Goal: Information Seeking & Learning: Compare options

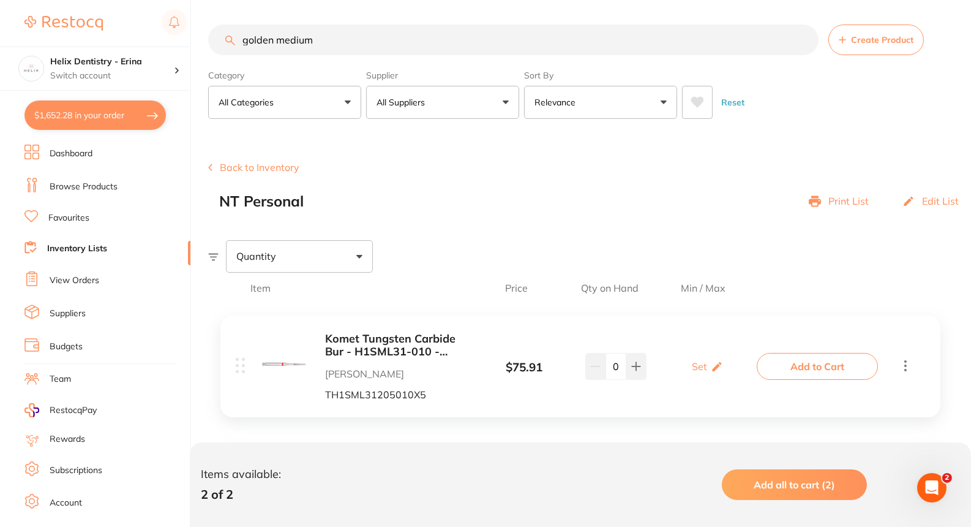
click at [285, 32] on input "golden medium" at bounding box center [513, 40] width 611 height 31
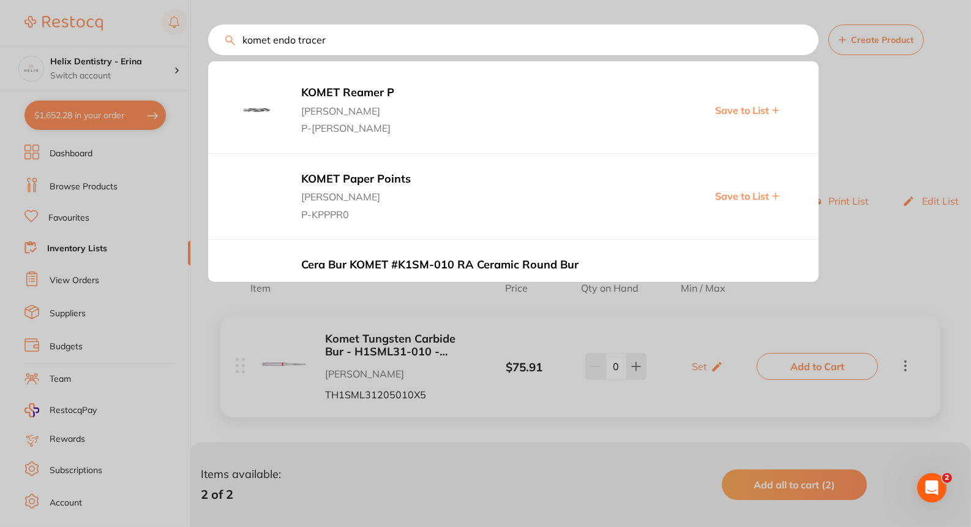
type input "komet endo tracer"
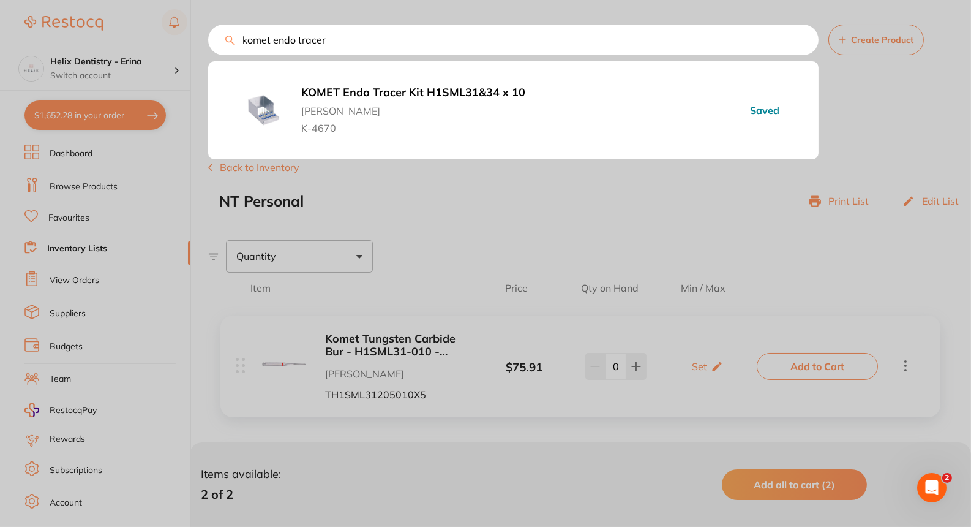
click at [153, 77] on div at bounding box center [485, 263] width 971 height 527
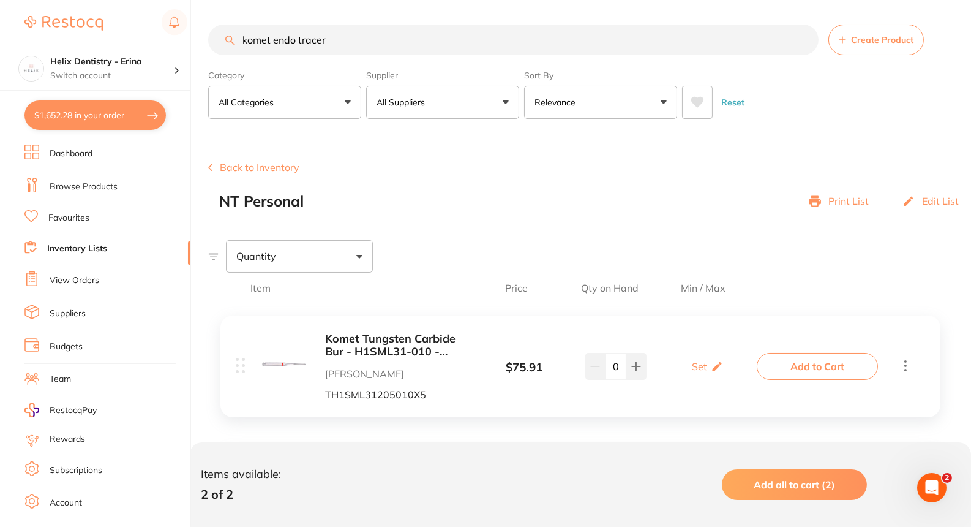
click at [86, 181] on link "Browse Products" at bounding box center [84, 187] width 68 height 12
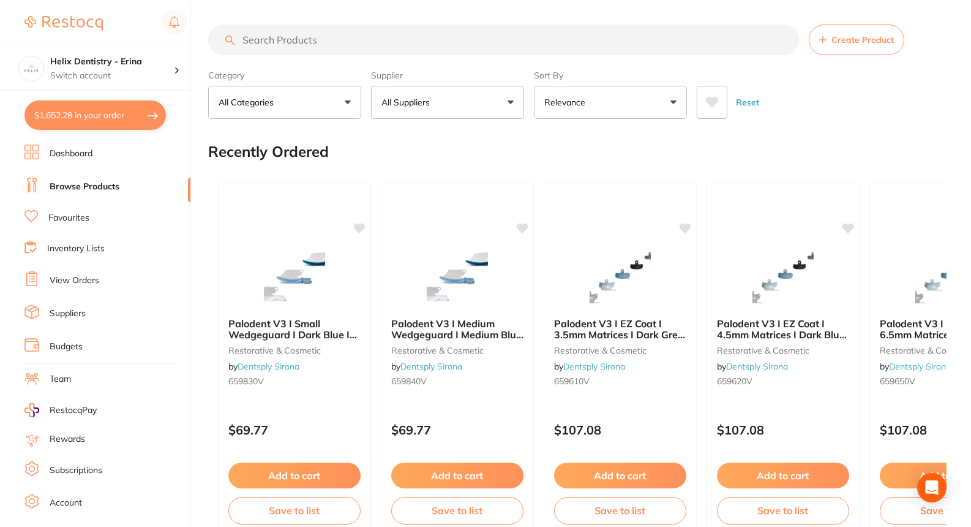
click at [307, 44] on input "search" at bounding box center [503, 40] width 591 height 31
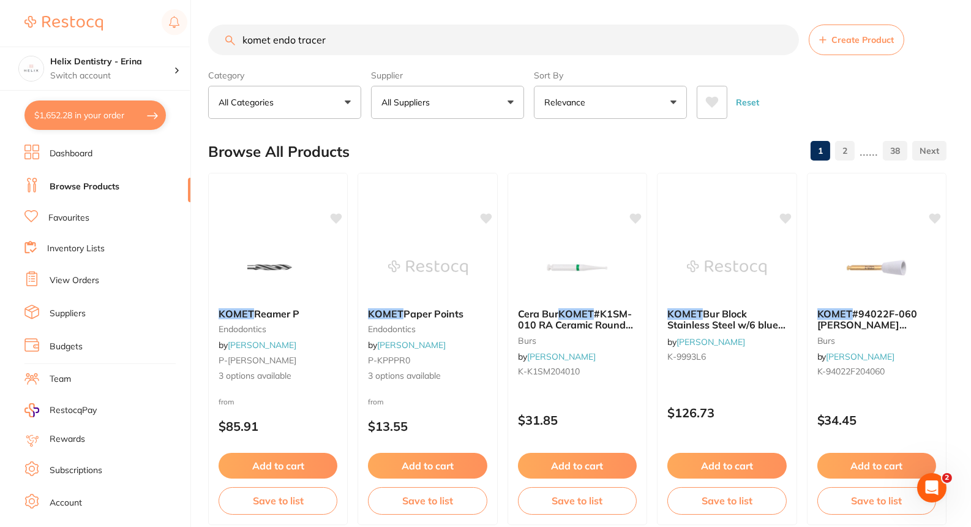
type input "komet endo tracer"
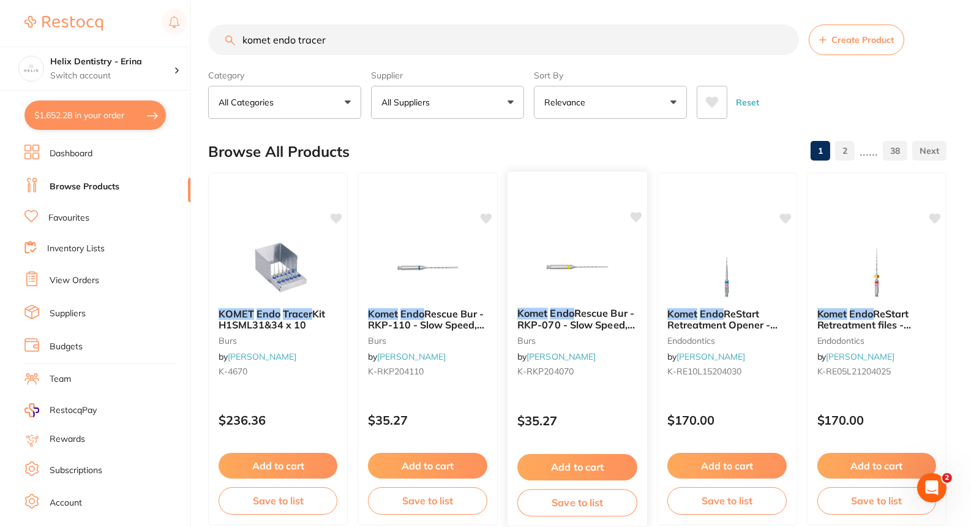
click at [565, 262] on img at bounding box center [577, 267] width 80 height 62
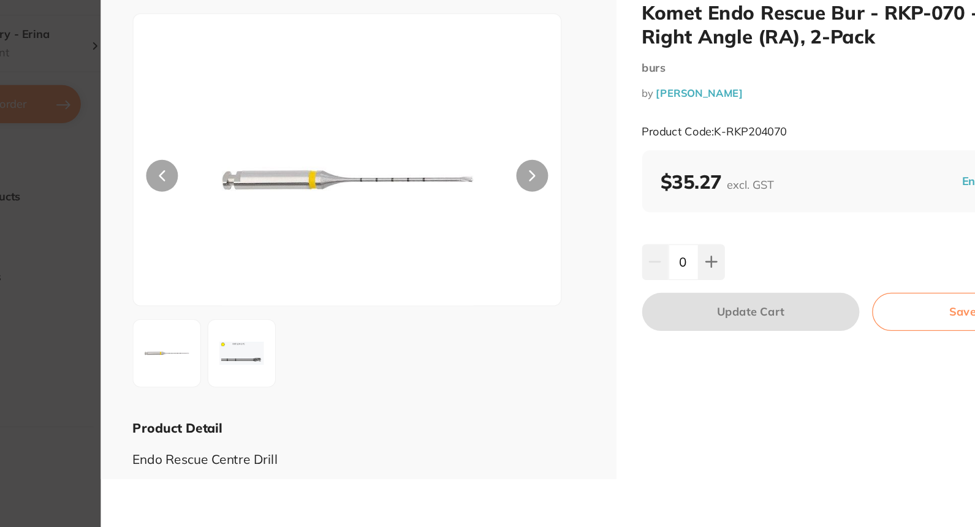
click at [292, 311] on img at bounding box center [290, 307] width 44 height 44
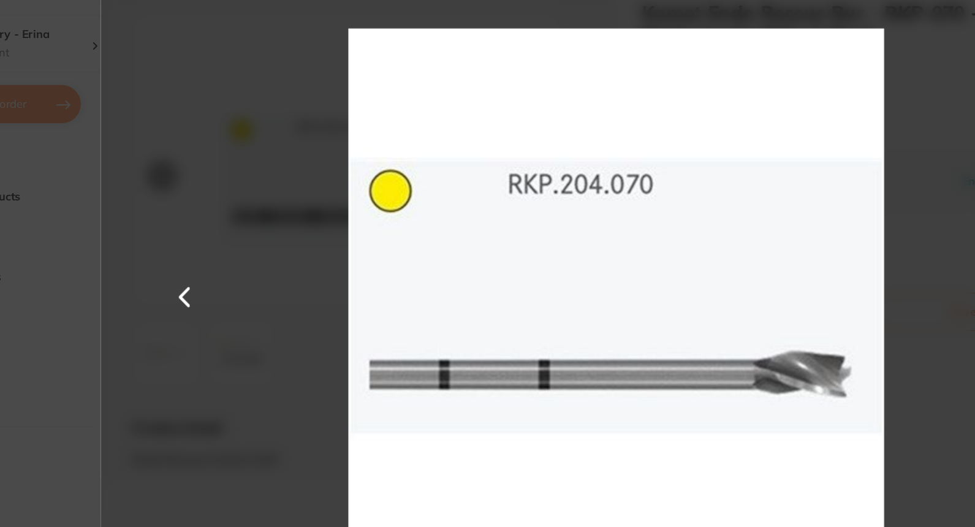
click at [247, 292] on button at bounding box center [245, 263] width 29 height 263
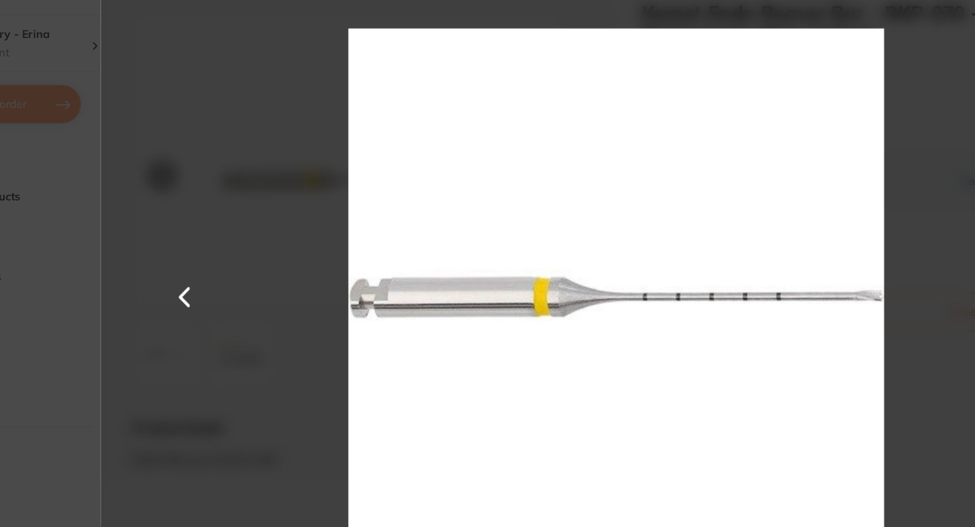
click at [148, 289] on section "Komet Endo Rescue Bur - RKP-070 - Slow Speed, Right Angle (RA), 2-Pack burs by …" at bounding box center [487, 263] width 975 height 527
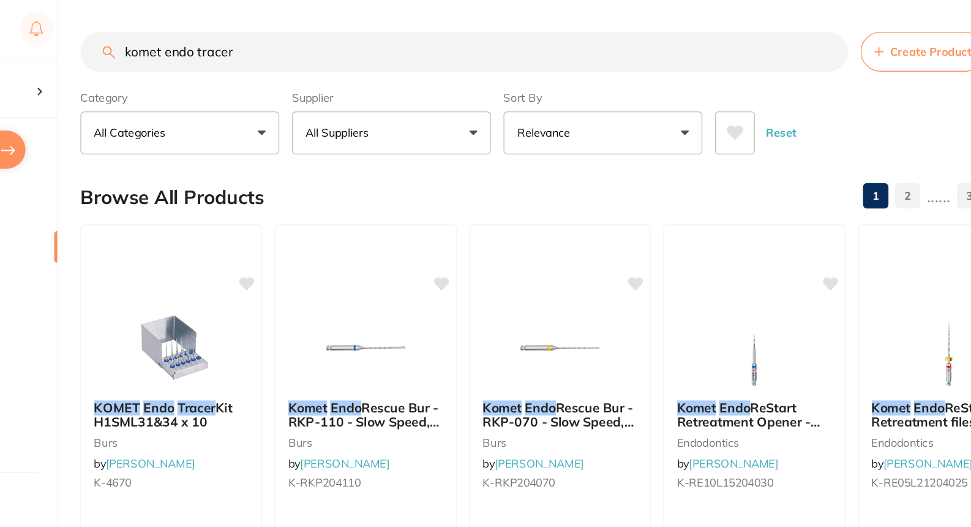
click at [336, 107] on button "All Categories" at bounding box center [284, 102] width 153 height 33
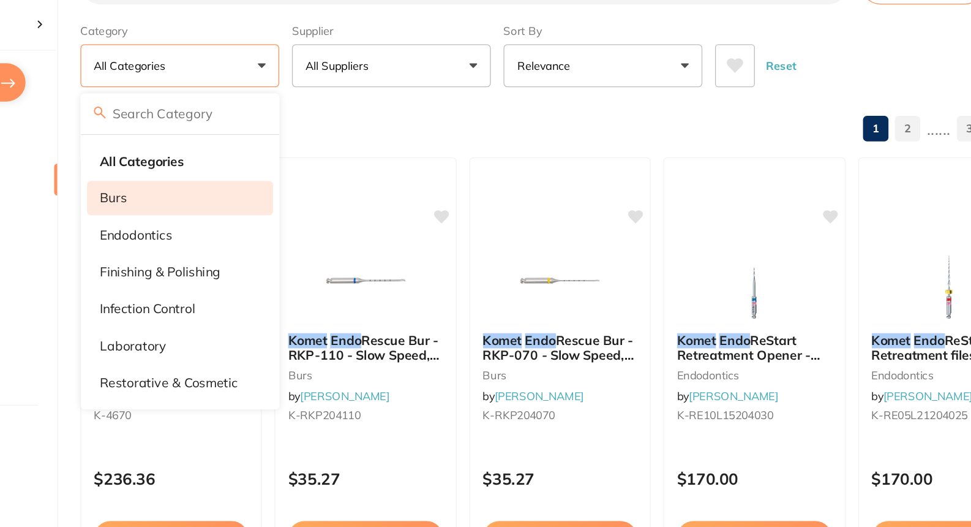
click at [249, 205] on li "burs" at bounding box center [284, 204] width 143 height 26
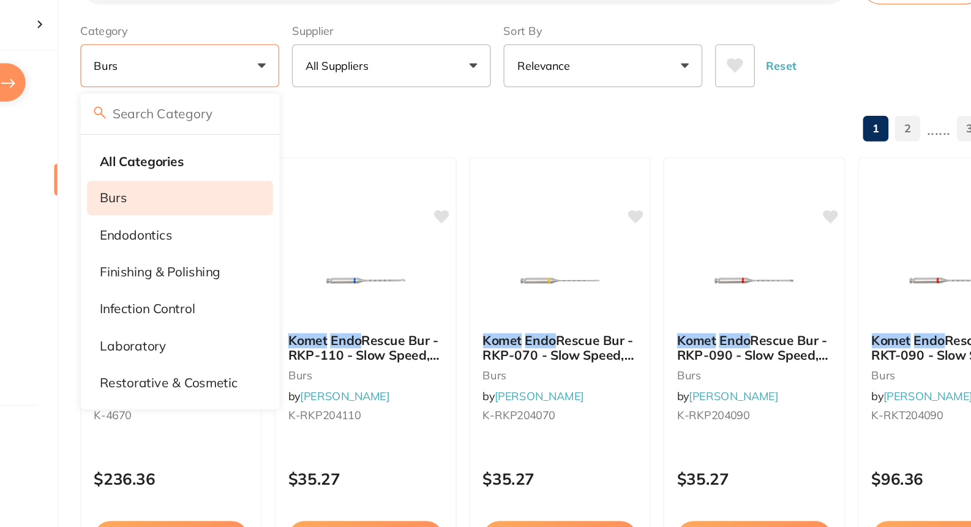
click at [490, 104] on button "All Suppliers" at bounding box center [447, 102] width 153 height 33
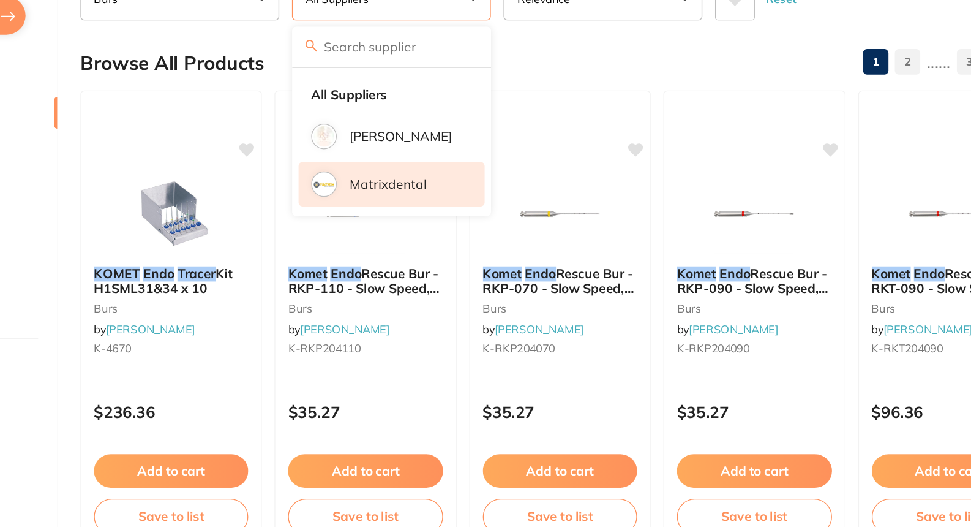
click at [421, 238] on li "Matrixdental" at bounding box center [447, 245] width 143 height 34
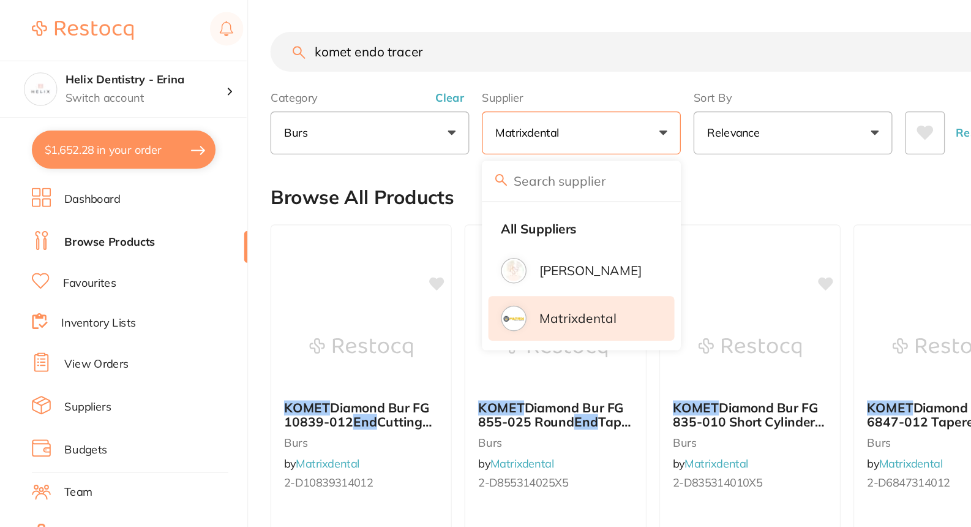
click at [61, 137] on section "Helix Dentistry - Erina Switch account Helix Dentistry - [PERSON_NAME] Dentrist…" at bounding box center [95, 263] width 191 height 527
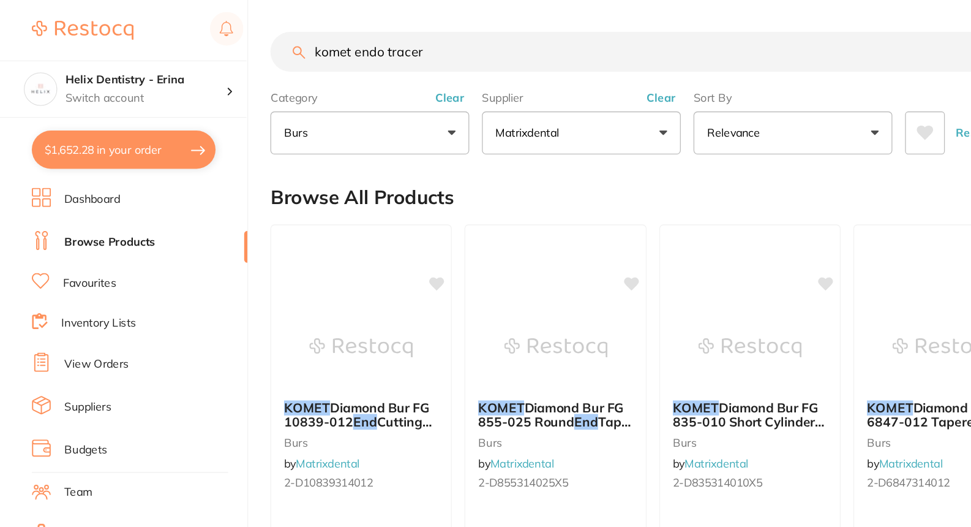
click at [53, 150] on link "Dashboard" at bounding box center [71, 154] width 43 height 12
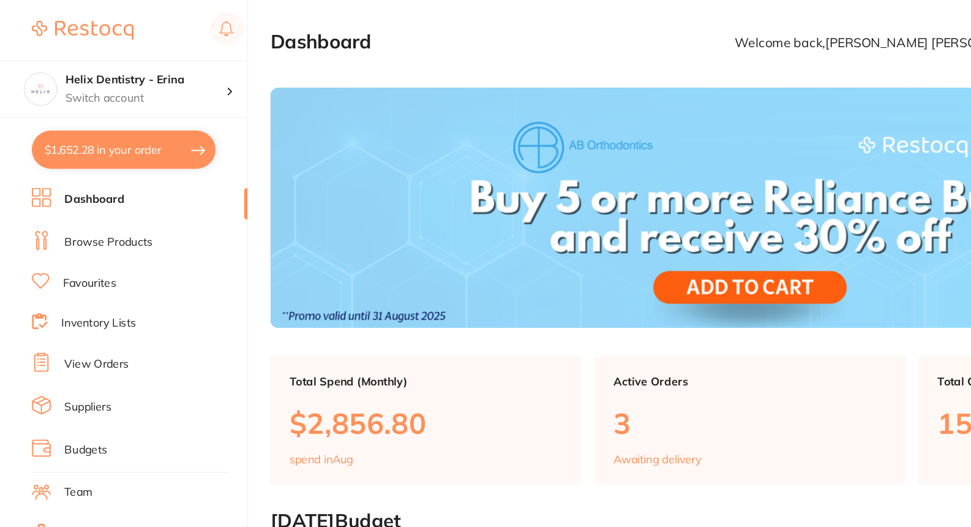
click at [85, 151] on link "Dashboard" at bounding box center [73, 154] width 47 height 12
click at [116, 119] on button "$1,652.28 in your order" at bounding box center [95, 114] width 141 height 29
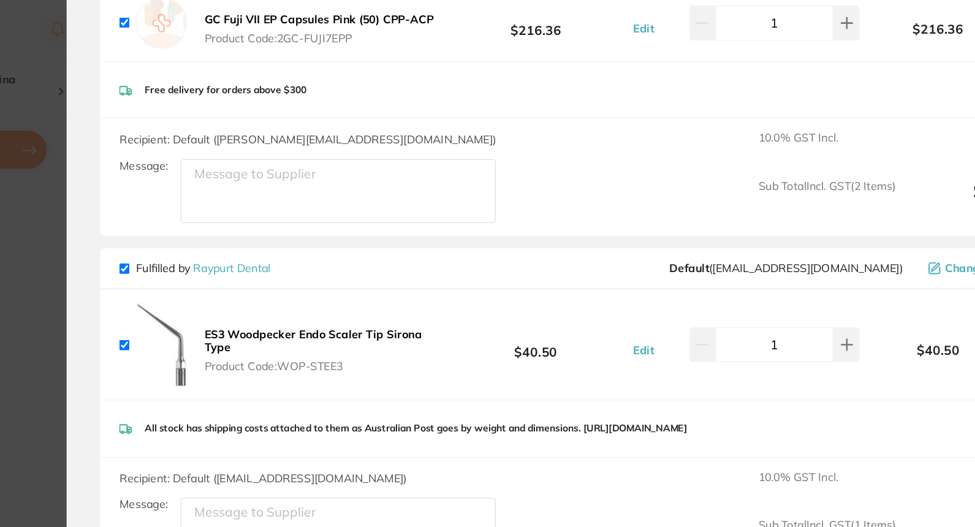
scroll to position [227, 0]
click at [344, 257] on b "ES3 Woodpecker Endo Scaler Tip Sirona Type" at bounding box center [370, 261] width 167 height 21
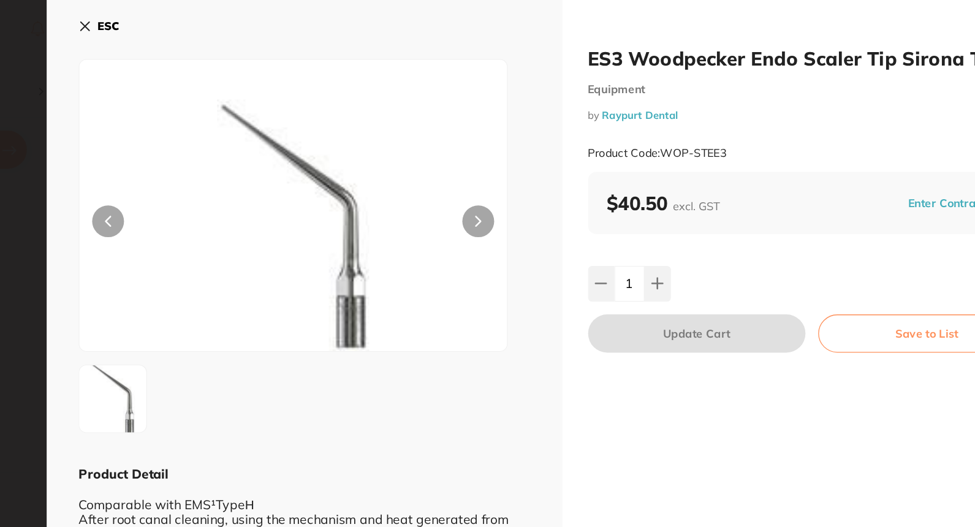
scroll to position [2, 0]
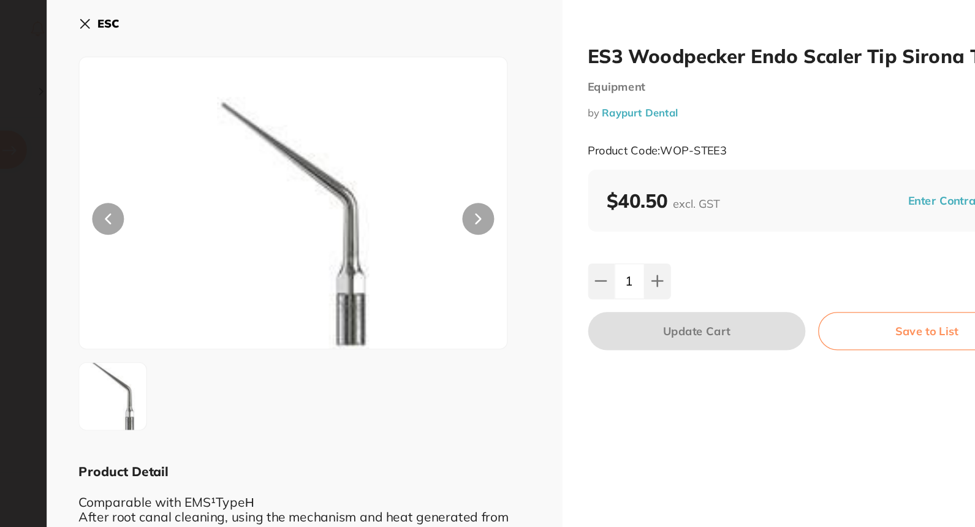
click at [526, 4] on div "ESC Product Detail Comparable with EMS¹TypeΗ After root canal cleaning, using t…" at bounding box center [379, 222] width 397 height 449
click at [208, 15] on icon at bounding box center [211, 18] width 10 height 10
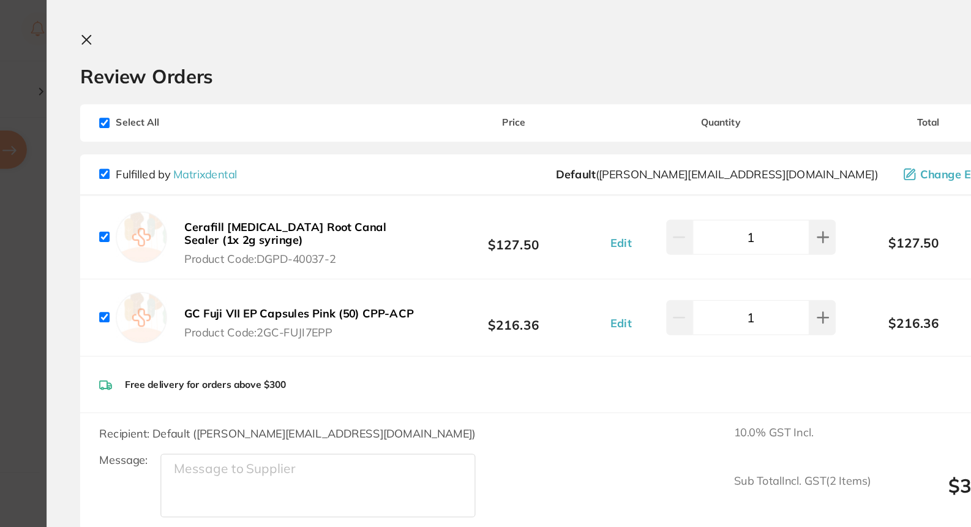
scroll to position [0, 0]
click at [207, 37] on button at bounding box center [214, 32] width 15 height 12
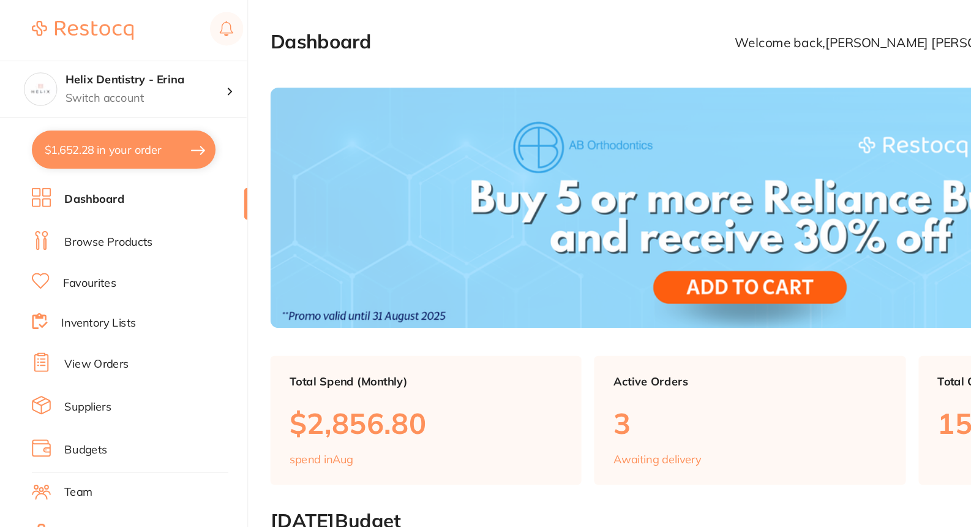
click at [86, 188] on link "Browse Products" at bounding box center [84, 187] width 68 height 12
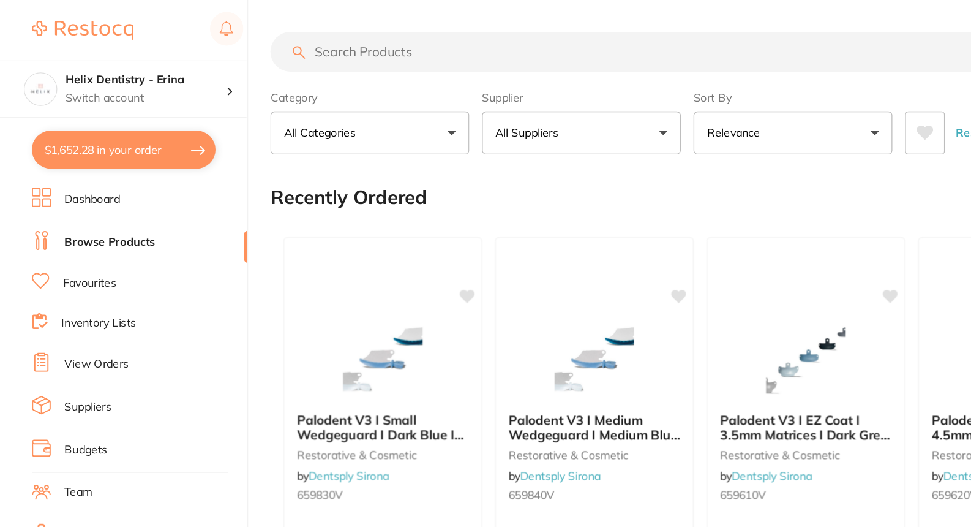
click at [273, 48] on input "search" at bounding box center [503, 40] width 591 height 31
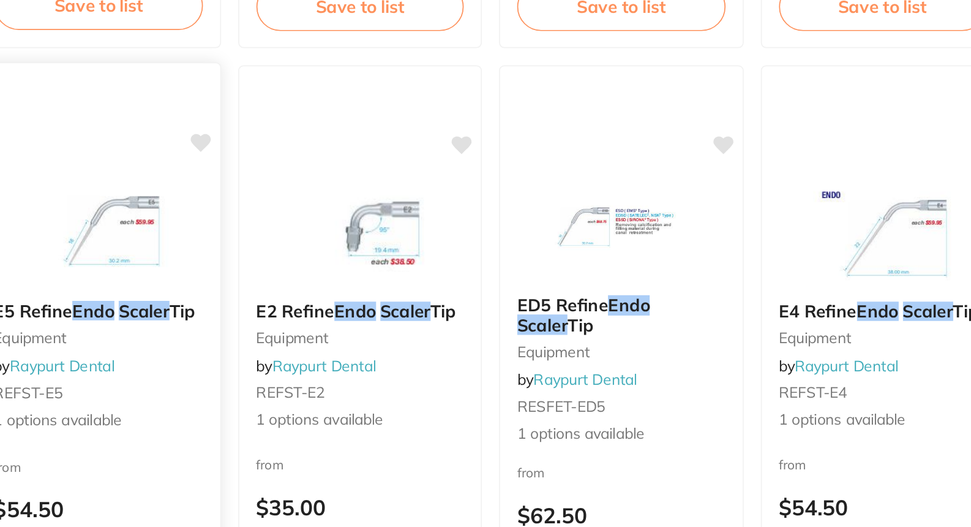
scroll to position [418, 0]
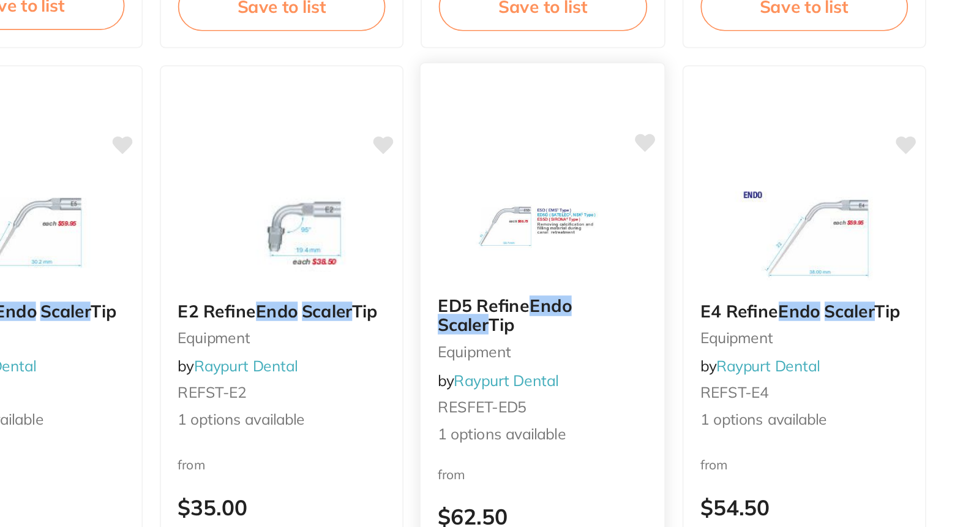
type input "Endo scaler"
drag, startPoint x: 755, startPoint y: 209, endPoint x: 720, endPoint y: 206, distance: 35.1
click at [720, 206] on img at bounding box center [727, 208] width 80 height 62
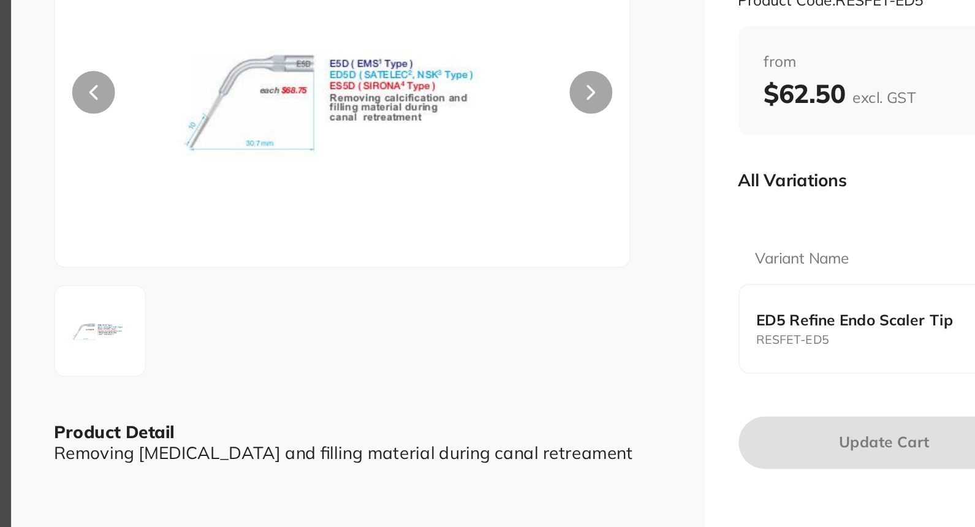
click at [173, 220] on section "ED5 Refine Endo Scaler Tip Equipment by Raypurt Dental Product Code: RESFET-ED5…" at bounding box center [487, 263] width 975 height 527
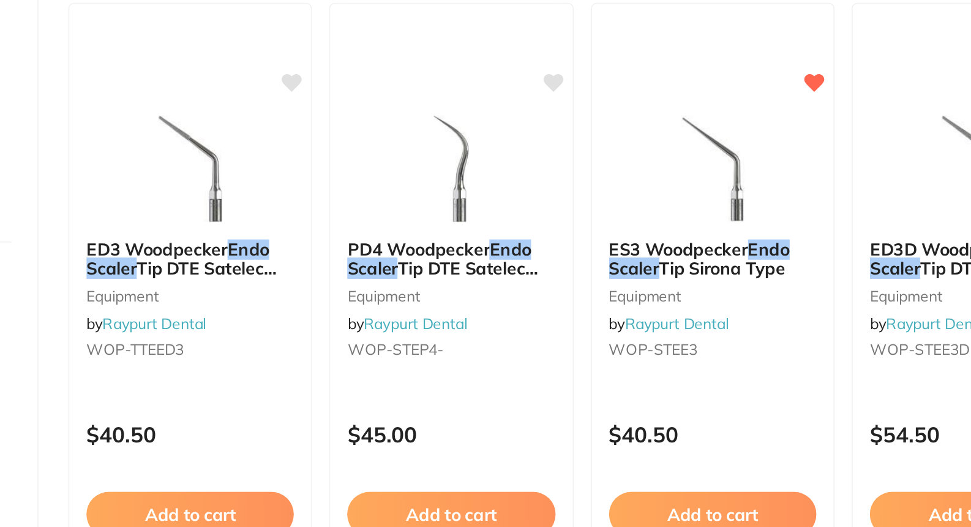
scroll to position [671, 0]
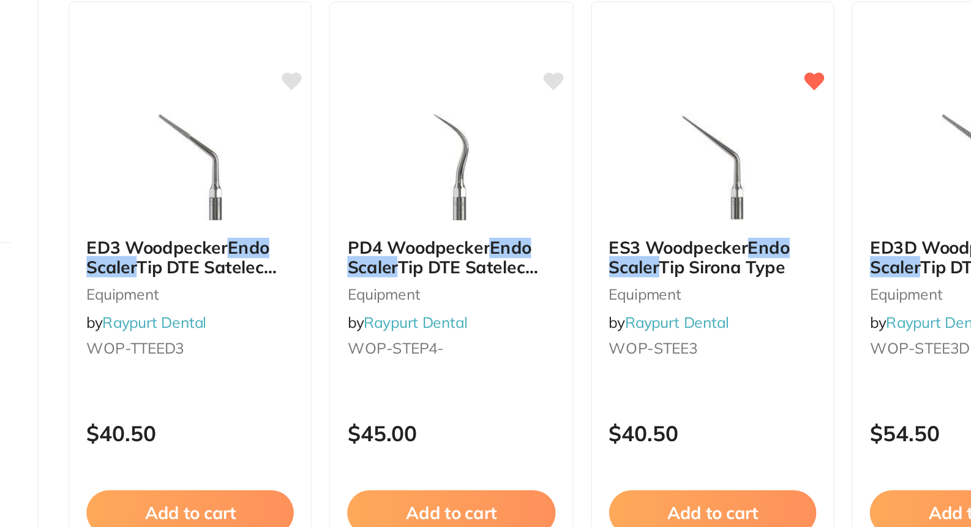
drag, startPoint x: 293, startPoint y: 326, endPoint x: 267, endPoint y: 309, distance: 30.9
click at [267, 308] on img at bounding box center [278, 320] width 80 height 61
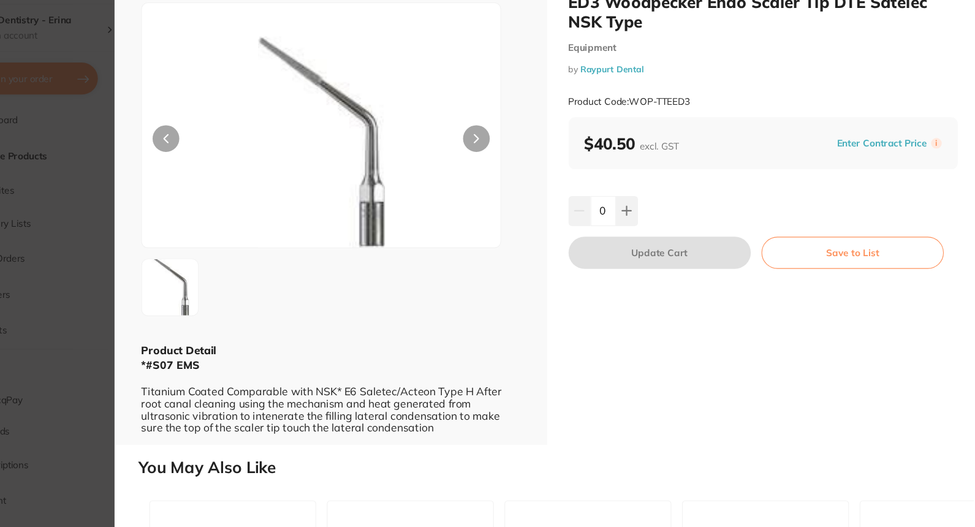
click at [113, 254] on section "ED3 Woodpecker Endo Scaler Tip DTE Satelec NSK Type Equipment by Raypurt Dental…" at bounding box center [487, 263] width 975 height 527
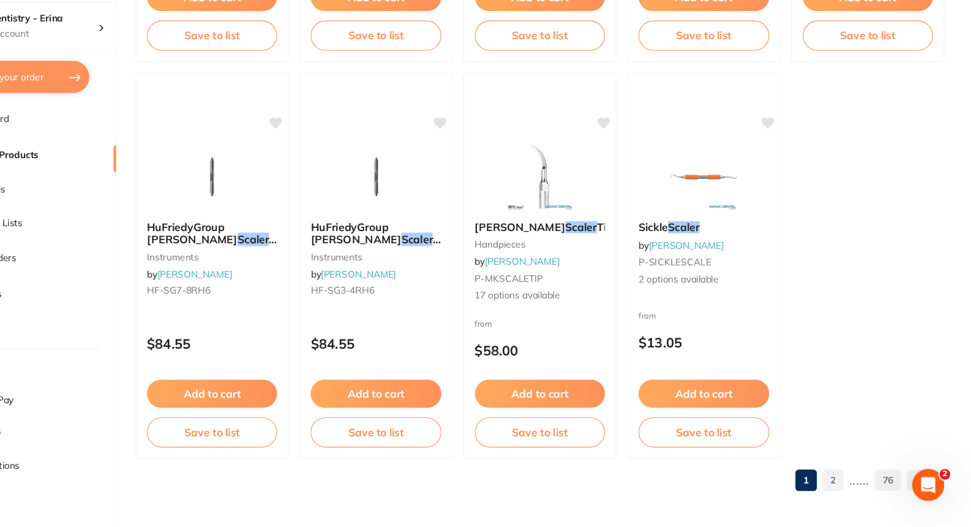
scroll to position [3681, 0]
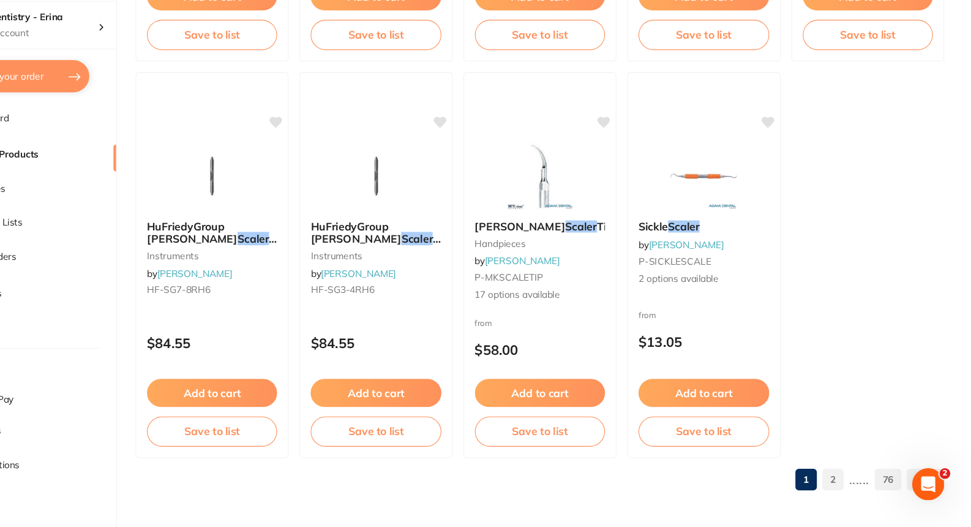
click at [847, 473] on link "2" at bounding box center [845, 483] width 20 height 25
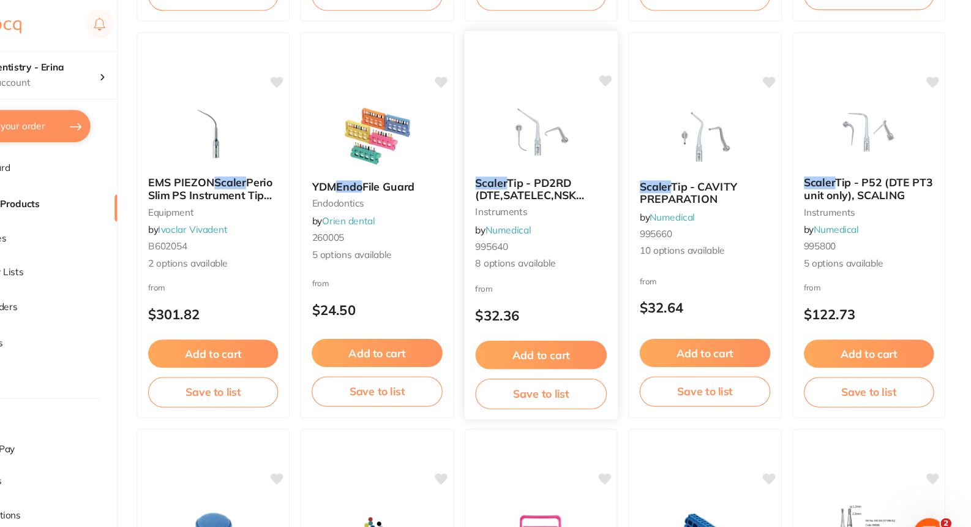
scroll to position [867, 0]
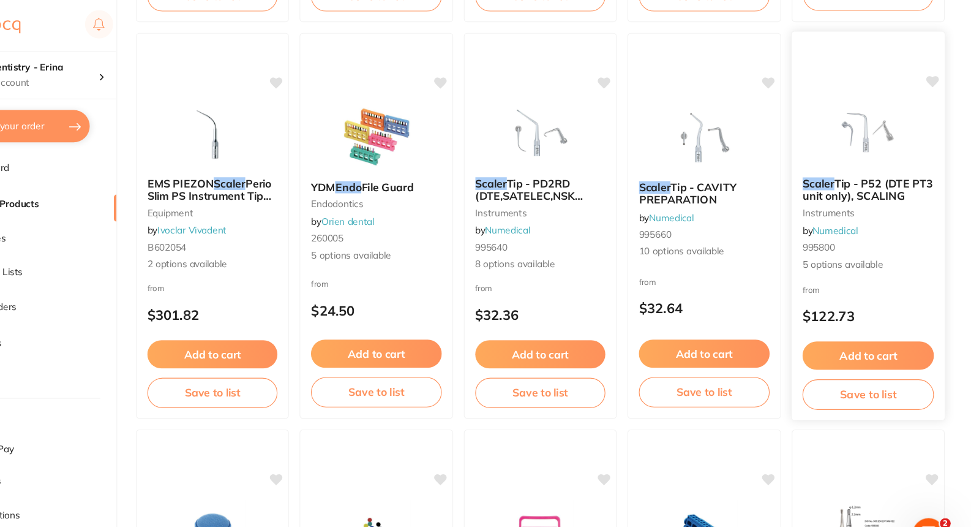
click at [852, 165] on span "Tip - P52 (DTE PT3 unit only), SCALING" at bounding box center [876, 173] width 119 height 24
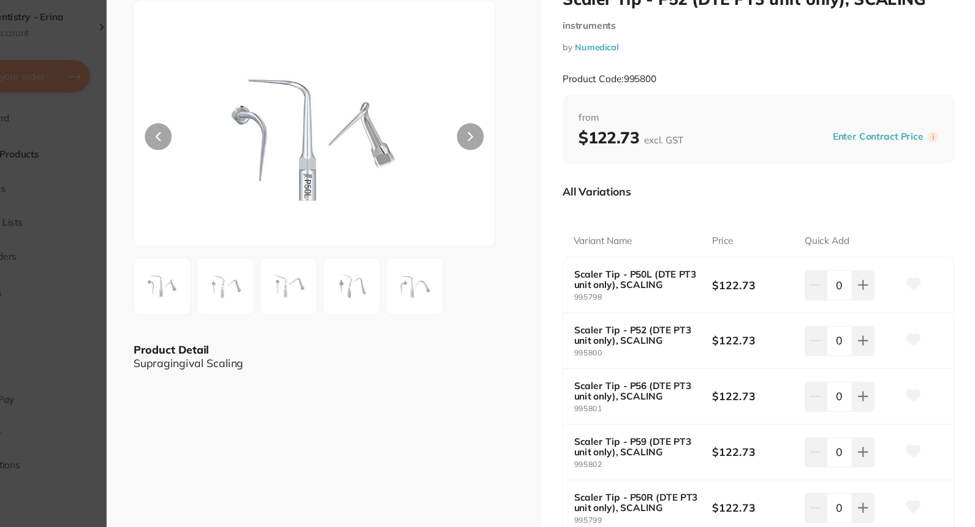
click at [312, 312] on img at bounding box center [290, 307] width 44 height 44
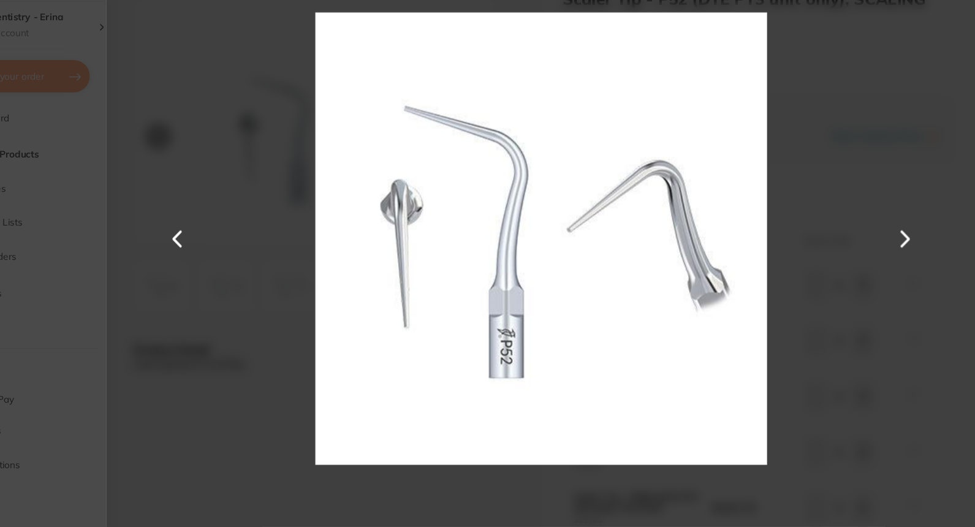
click at [130, 268] on section "Scaler Tip - P52 (DTE PT3 unit only), SCALING instruments by Numedical Product …" at bounding box center [487, 263] width 975 height 527
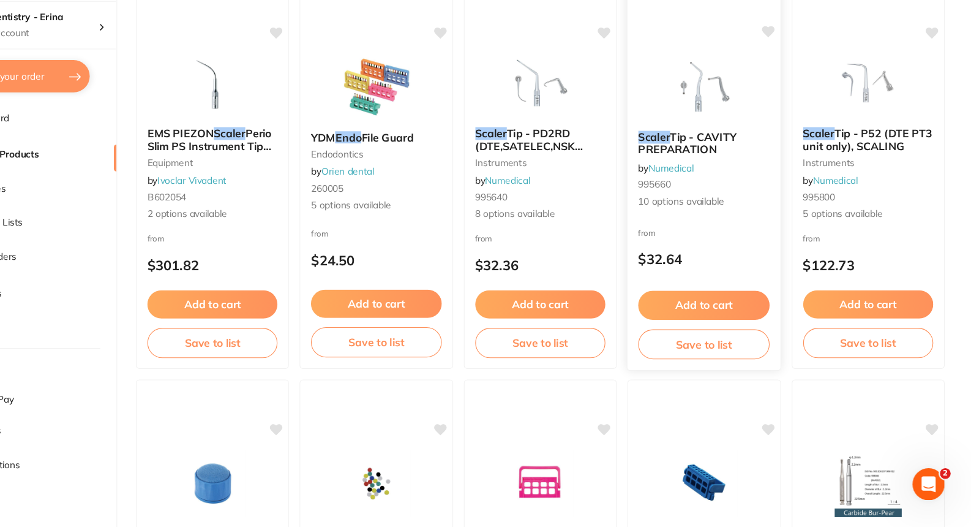
click at [713, 175] on span "Tip - CAVITY PREPARATION" at bounding box center [711, 176] width 89 height 24
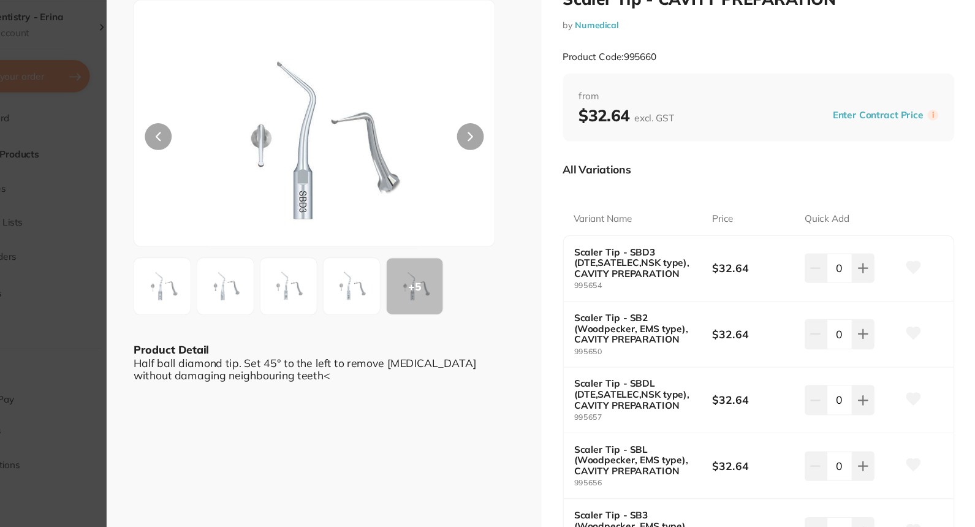
click at [520, 165] on button at bounding box center [513, 170] width 25 height 25
click at [278, 317] on img at bounding box center [290, 307] width 44 height 44
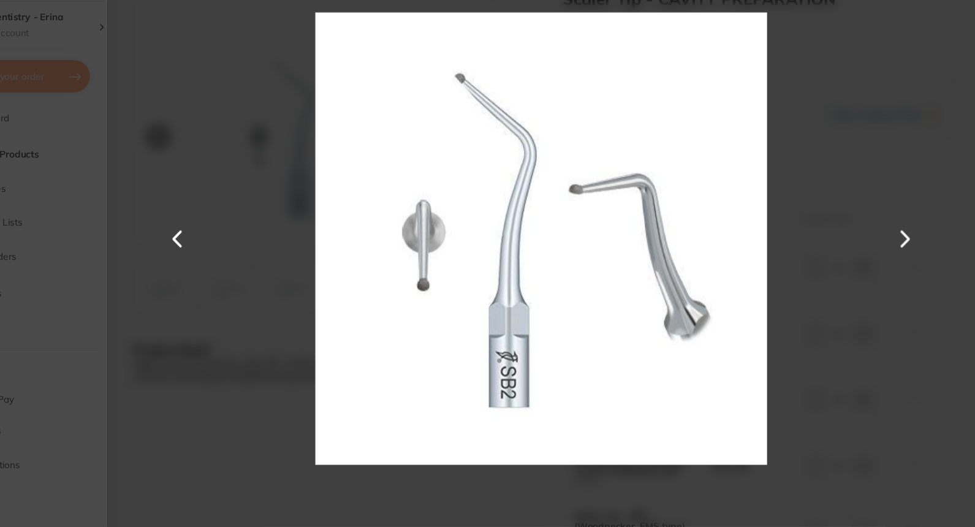
click at [914, 266] on button at bounding box center [909, 263] width 29 height 263
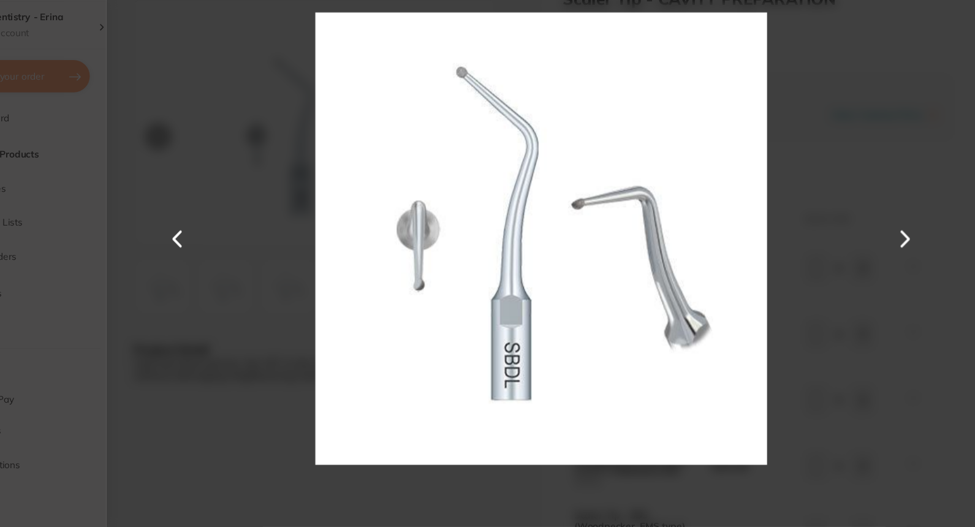
click at [914, 266] on button at bounding box center [909, 263] width 29 height 263
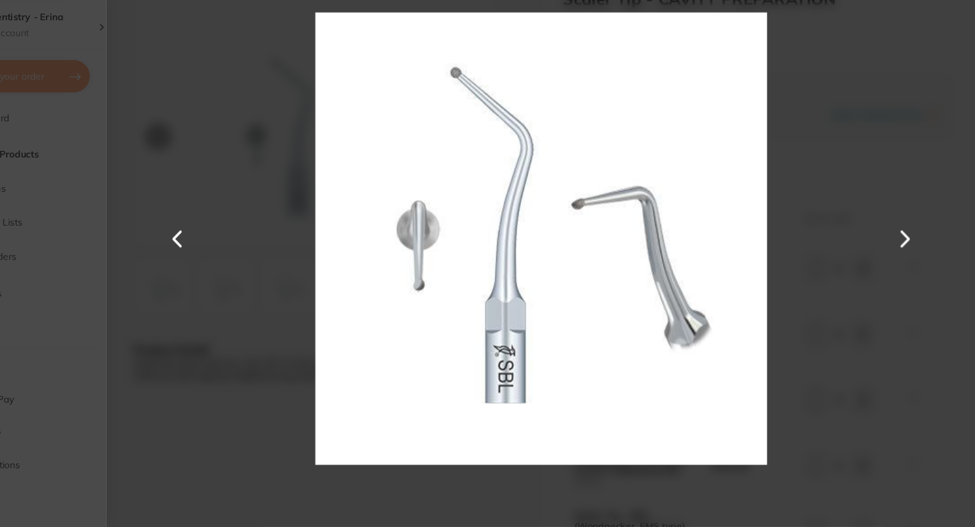
click at [914, 266] on button at bounding box center [909, 263] width 29 height 263
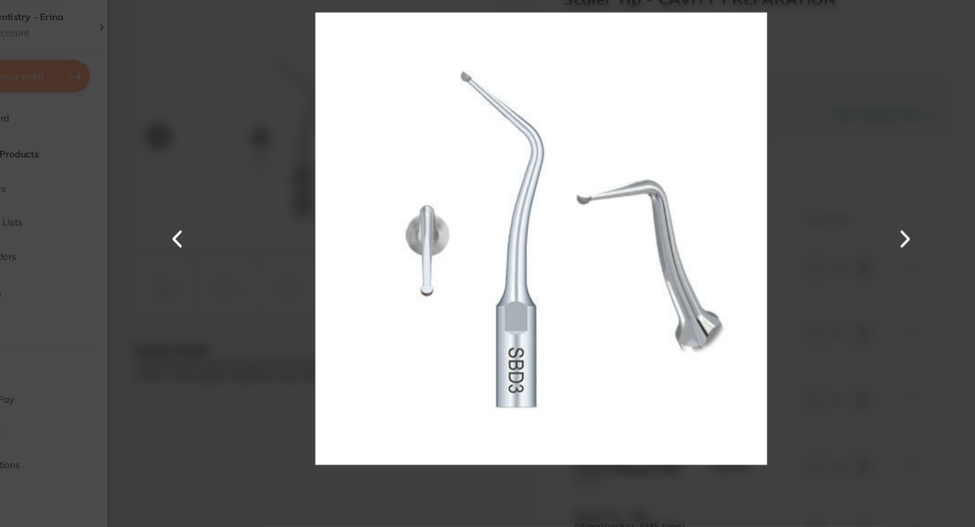
click at [137, 288] on section "Scaler Tip - CAVITY PREPARATION by Numedical Product Code: 995660 ESC + 5 Produ…" at bounding box center [487, 263] width 975 height 527
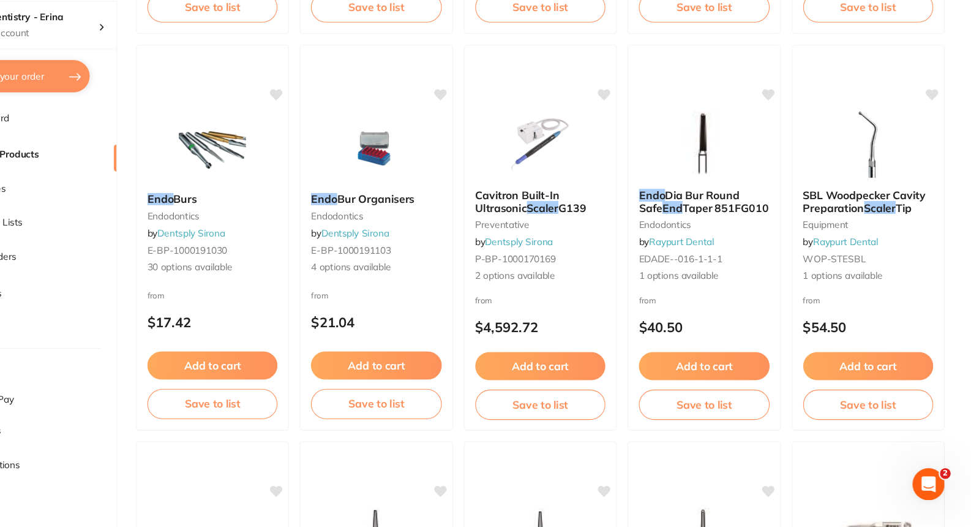
scroll to position [1535, 0]
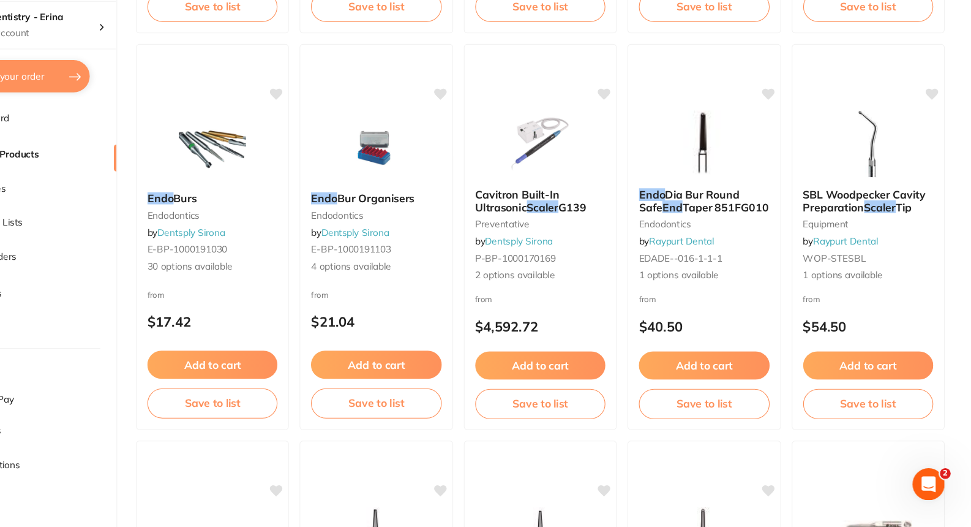
drag, startPoint x: 254, startPoint y: 168, endPoint x: 232, endPoint y: 164, distance: 23.1
click at [232, 164] on div at bounding box center [278, 180] width 138 height 61
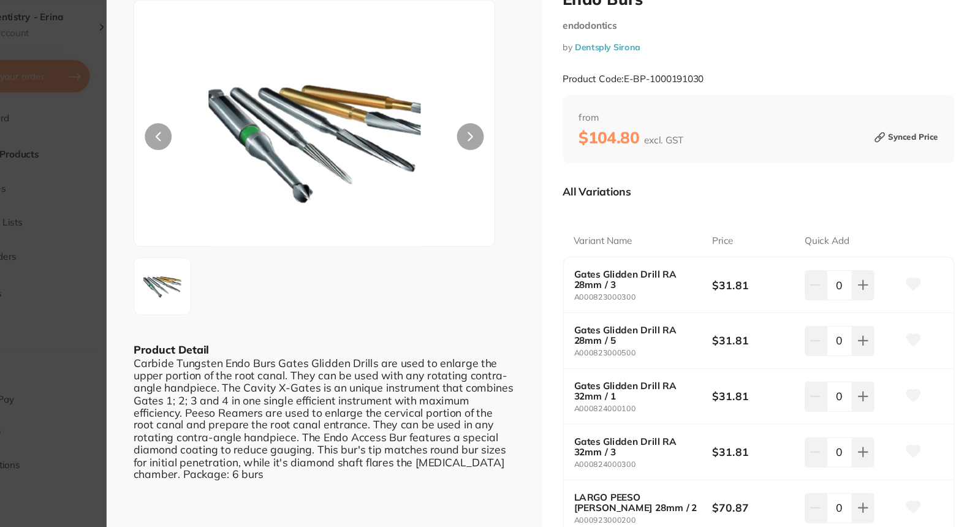
drag, startPoint x: 510, startPoint y: 168, endPoint x: 506, endPoint y: 158, distance: 10.5
click at [506, 158] on div at bounding box center [371, 157] width 330 height 225
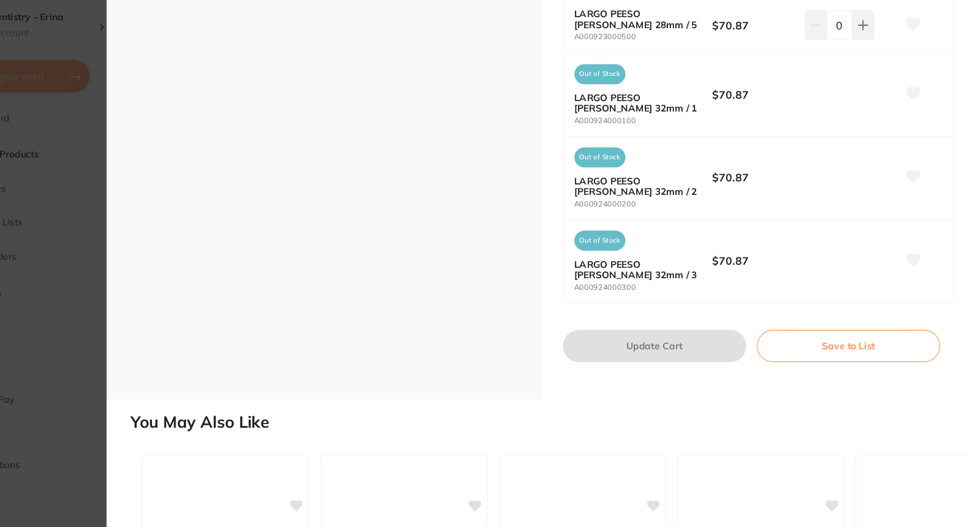
scroll to position [1579, 0]
click at [154, 298] on section "Endo Burs endodontics by Dentsply Sirona Product Code: E-BP-1000191030 ESC Prod…" at bounding box center [487, 263] width 975 height 527
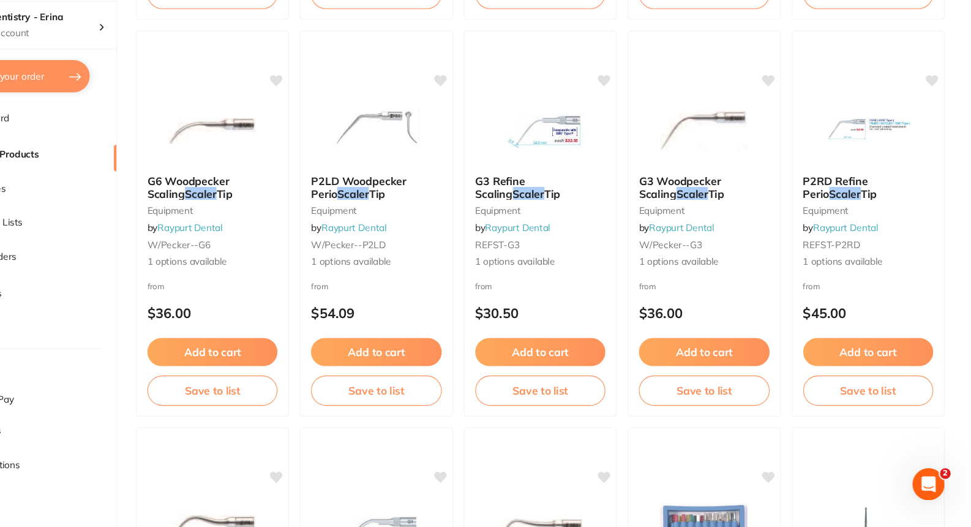
scroll to position [2276, 0]
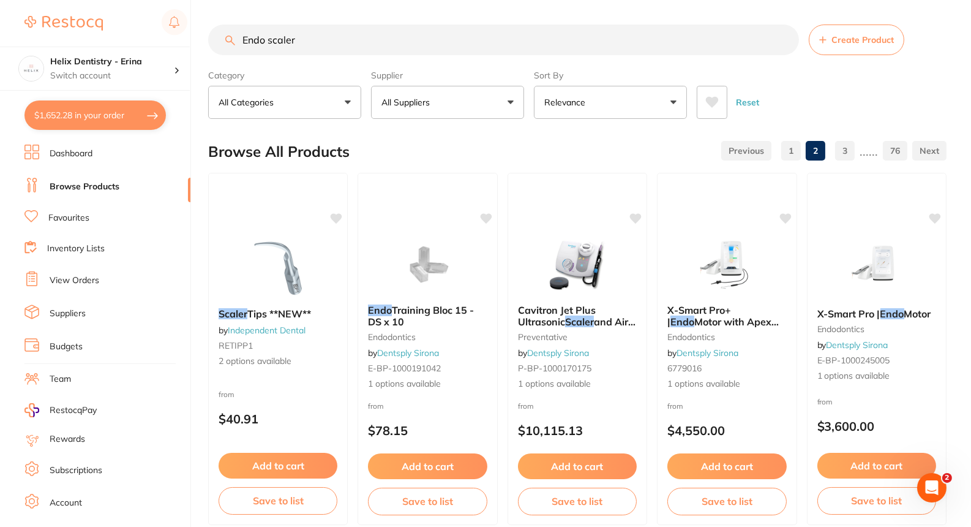
click at [256, 34] on input "Endo scaler" at bounding box center [503, 40] width 591 height 31
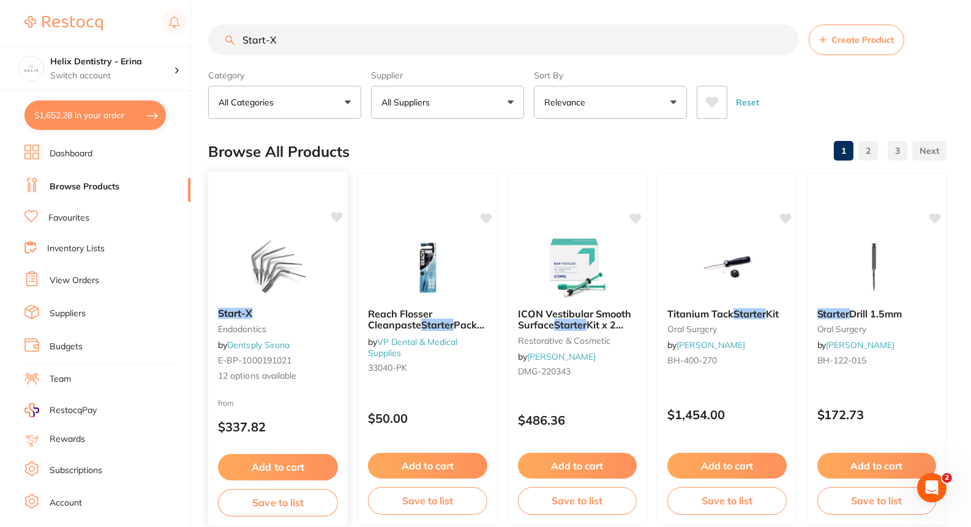
click at [274, 257] on img at bounding box center [278, 267] width 80 height 62
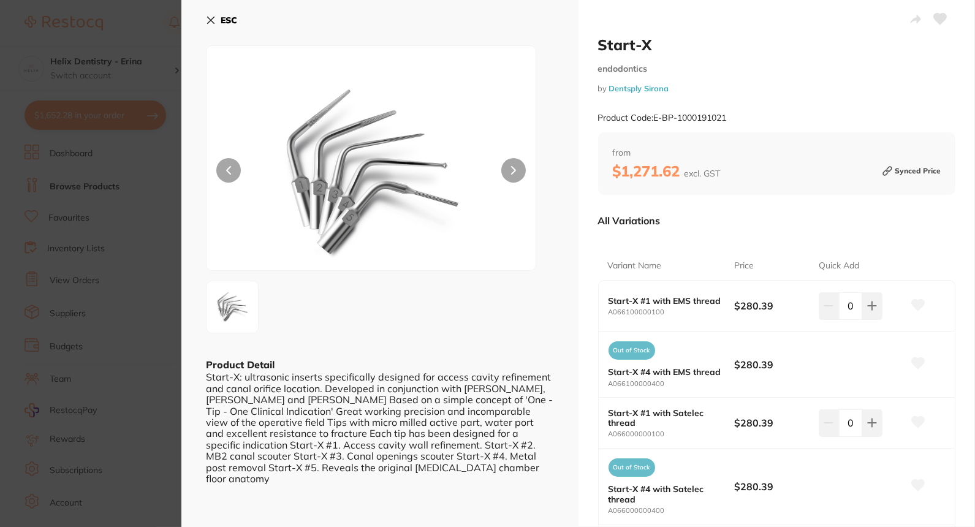
click at [512, 167] on icon at bounding box center [513, 170] width 5 height 9
click at [911, 303] on icon at bounding box center [917, 305] width 13 height 11
click at [145, 267] on section "Start-X endodontics by Dentsply Sirona Product Code: E-BP-1000191021 ESC Produc…" at bounding box center [487, 263] width 975 height 527
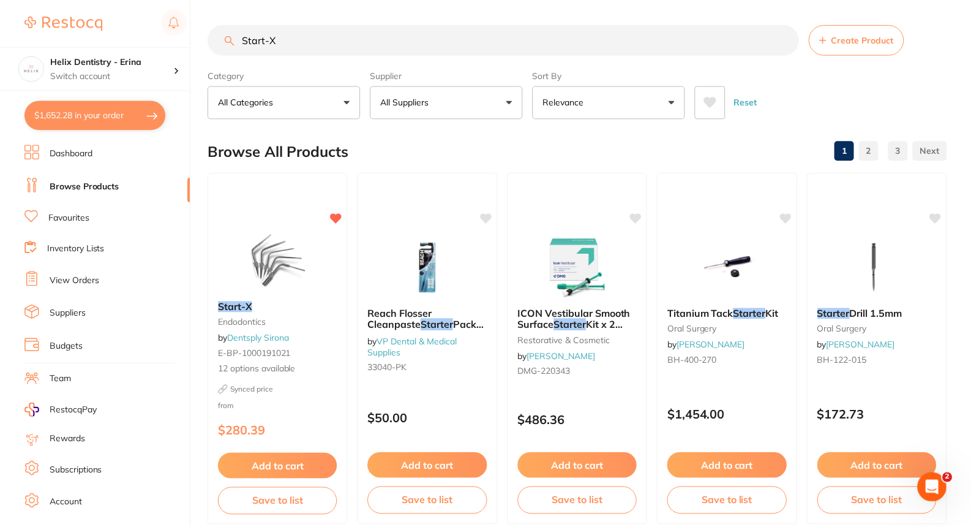
scroll to position [1, 0]
click at [267, 255] on img at bounding box center [278, 259] width 80 height 62
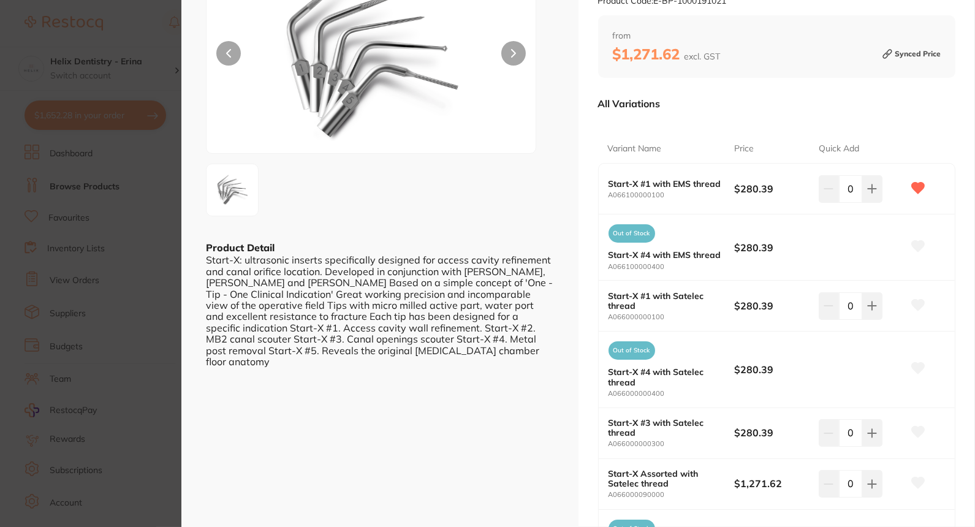
scroll to position [116, 0]
click at [138, 250] on section "Start-X endodontics by Dentsply Sirona Product Code: E-BP-1000191021 ESC Produc…" at bounding box center [487, 263] width 975 height 527
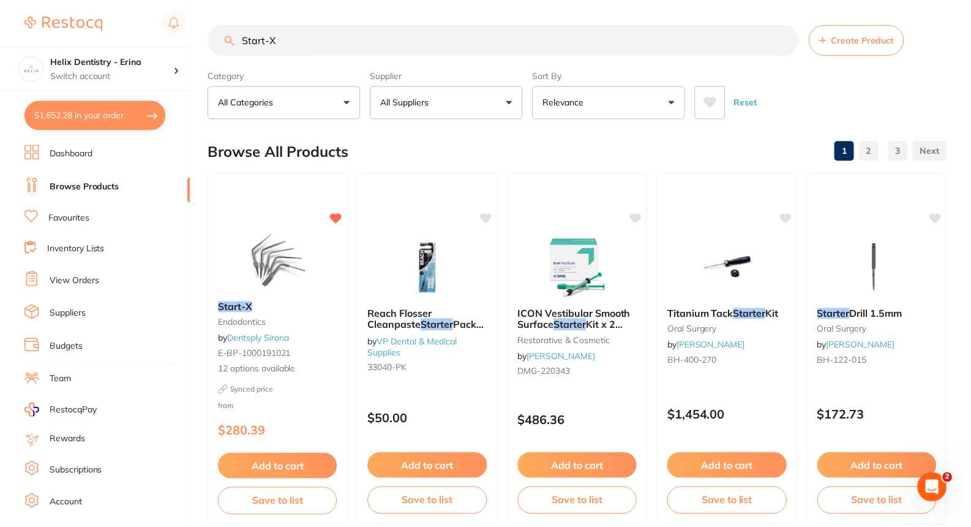
scroll to position [1, 0]
click at [319, 49] on input "Start-X" at bounding box center [503, 38] width 591 height 31
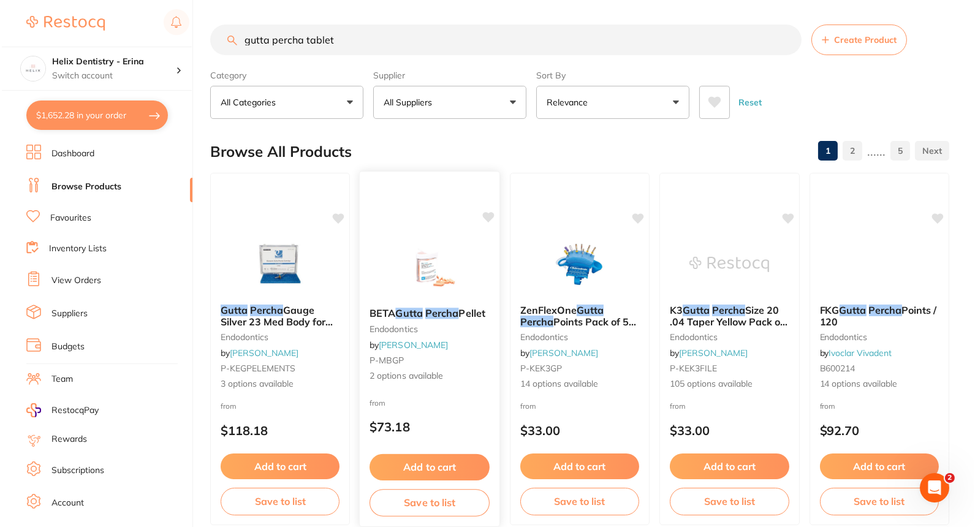
scroll to position [0, 0]
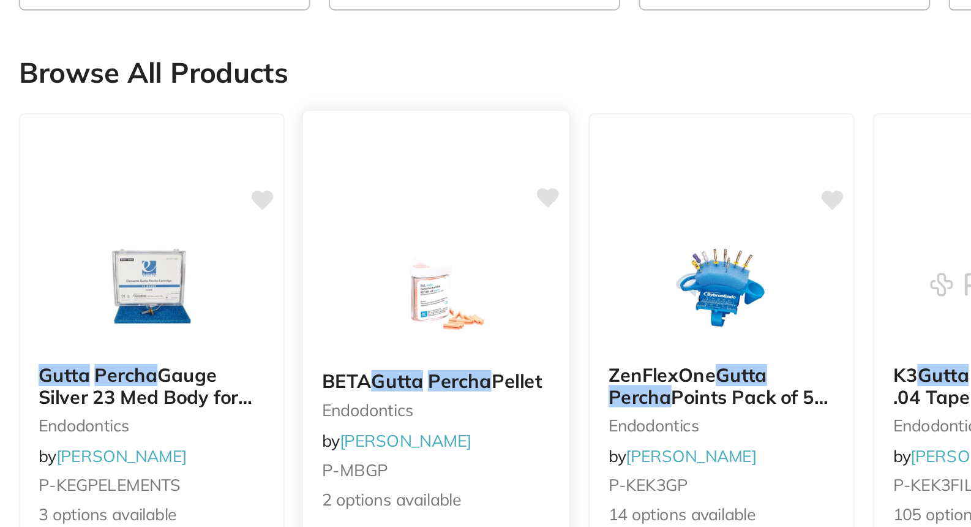
click at [429, 274] on img at bounding box center [428, 267] width 80 height 62
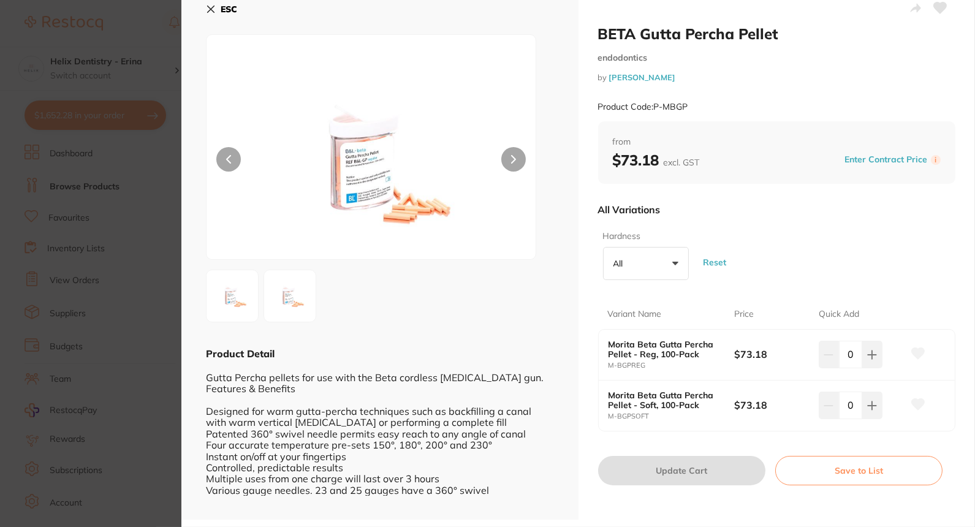
click at [124, 234] on section "BETA Gutta Percha Pellet endodontics by Henry Schein Halas Product Code: P-MBGP…" at bounding box center [487, 263] width 975 height 527
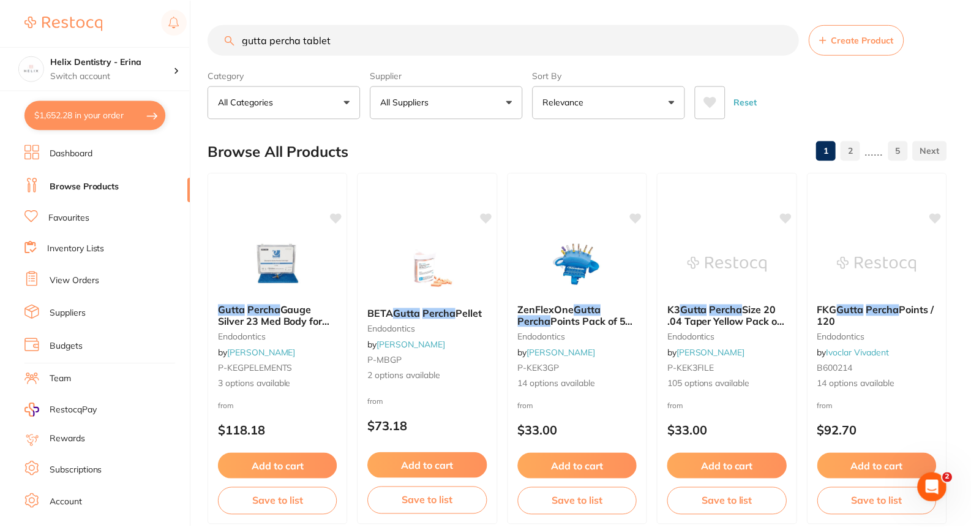
scroll to position [1, 0]
click at [346, 35] on input "gutta percha tablet" at bounding box center [503, 38] width 591 height 31
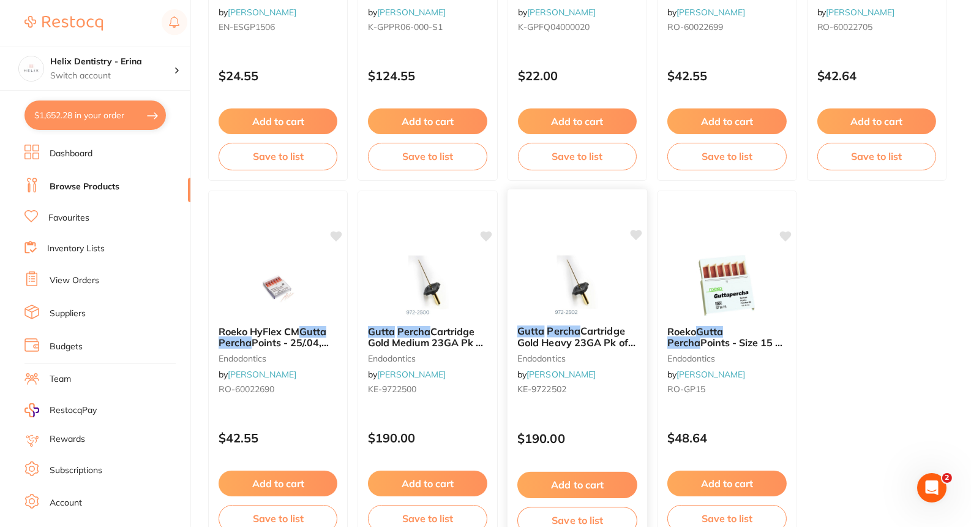
scroll to position [3681, 0]
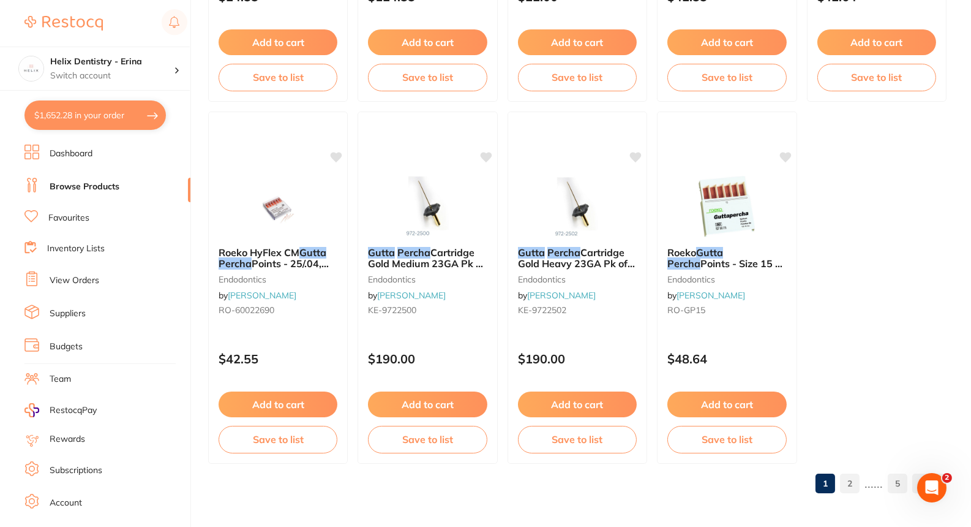
click at [854, 481] on link "2" at bounding box center [850, 483] width 20 height 25
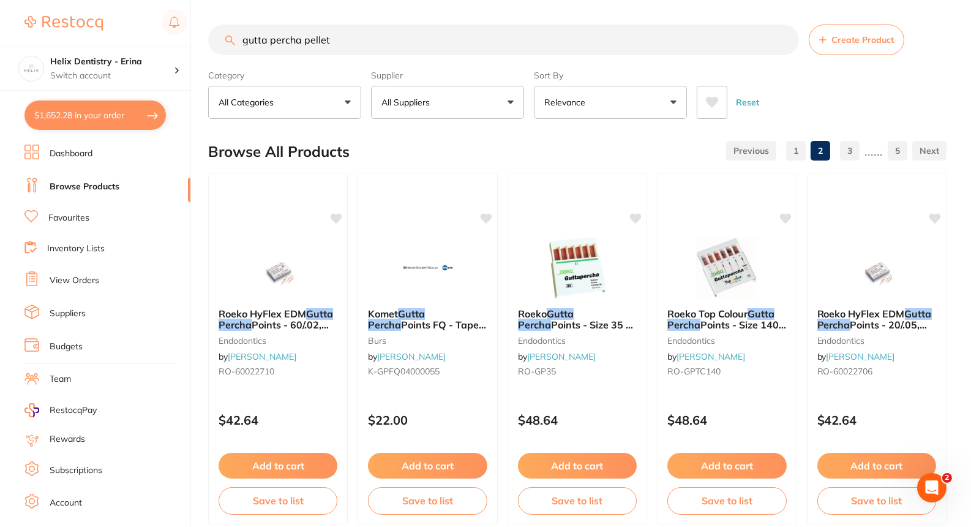
scroll to position [0, 0]
click at [525, 40] on input "gutta percha pellet" at bounding box center [503, 40] width 591 height 31
type input "gutta percha pellet woodpecker"
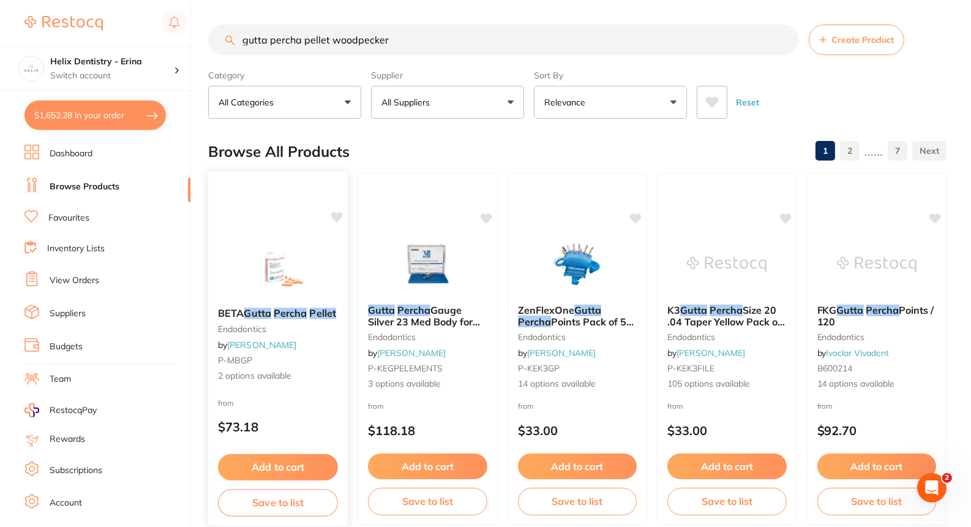
click at [270, 273] on img at bounding box center [278, 267] width 80 height 62
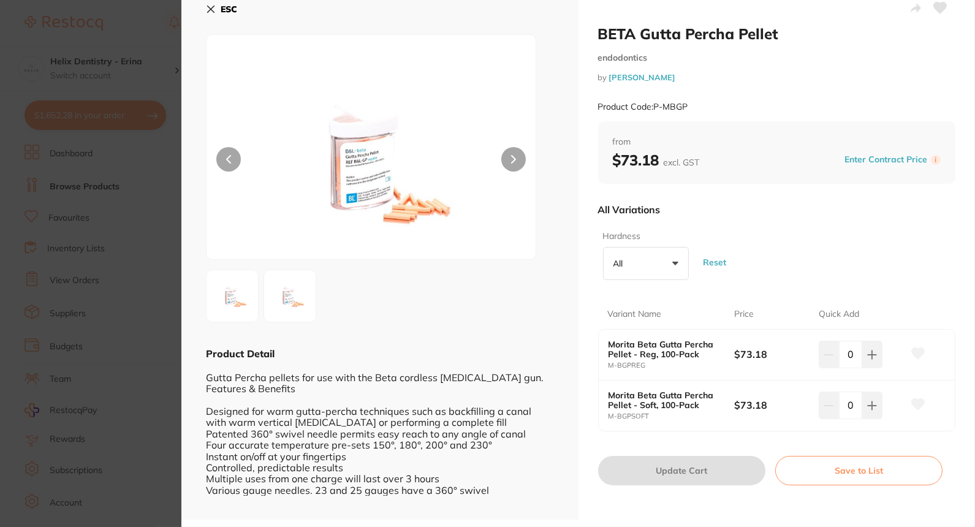
scroll to position [10, 0]
click at [292, 285] on img at bounding box center [290, 296] width 44 height 44
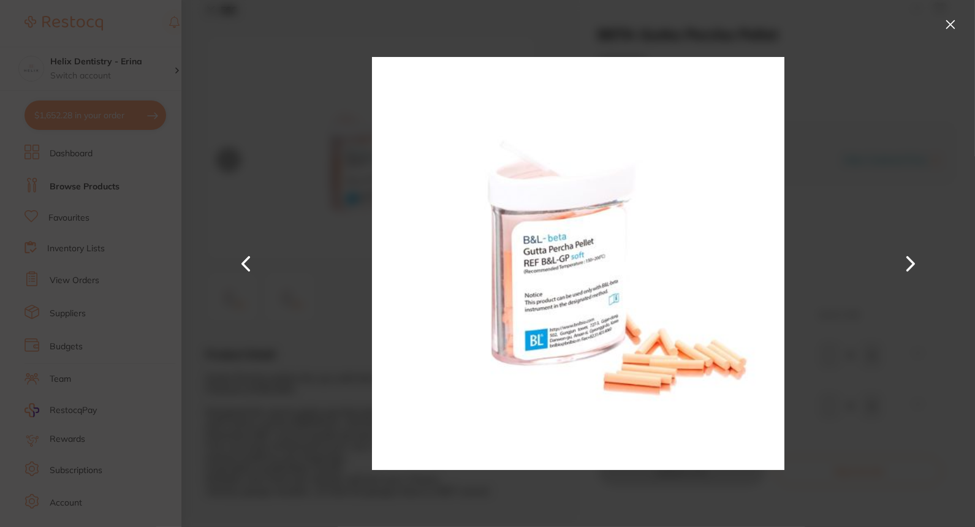
click at [143, 309] on section "BETA Gutta Percha Pellet endodontics by Henry Schein Halas Product Code: P-MBGP…" at bounding box center [487, 263] width 975 height 527
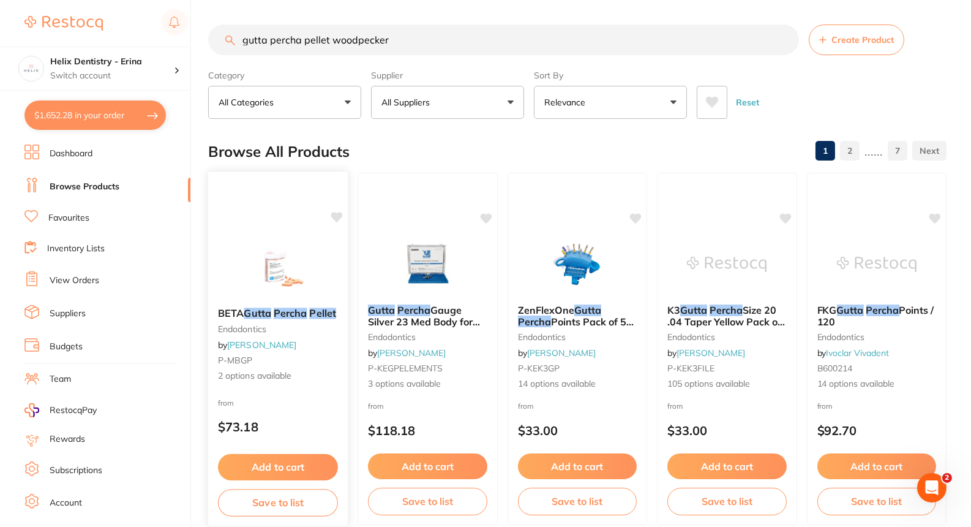
click at [333, 216] on icon at bounding box center [337, 217] width 12 height 10
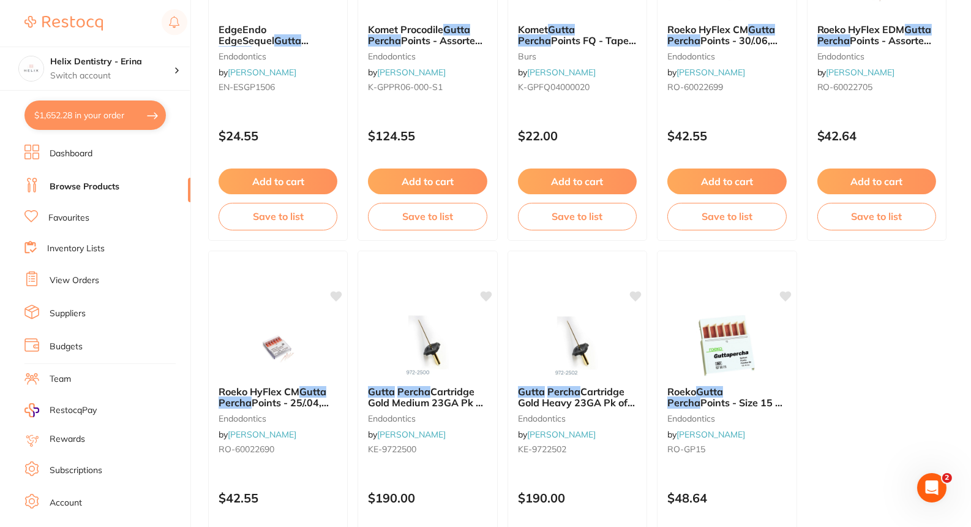
scroll to position [3681, 0]
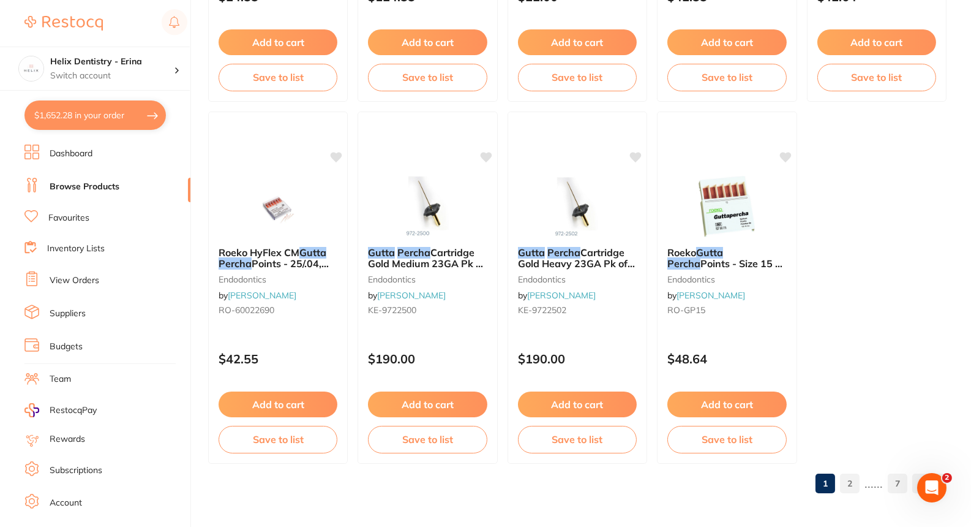
click at [851, 475] on link "2" at bounding box center [850, 483] width 20 height 25
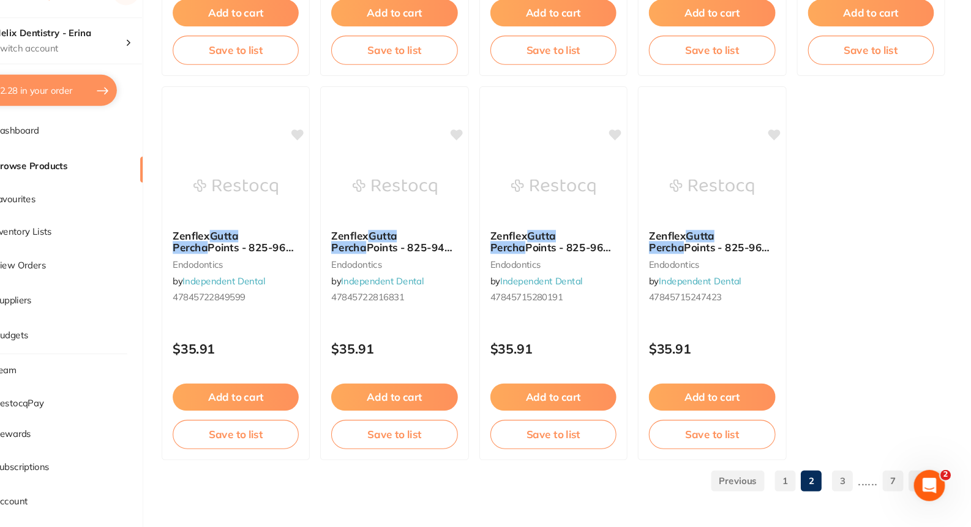
click at [855, 482] on link "3" at bounding box center [850, 483] width 20 height 25
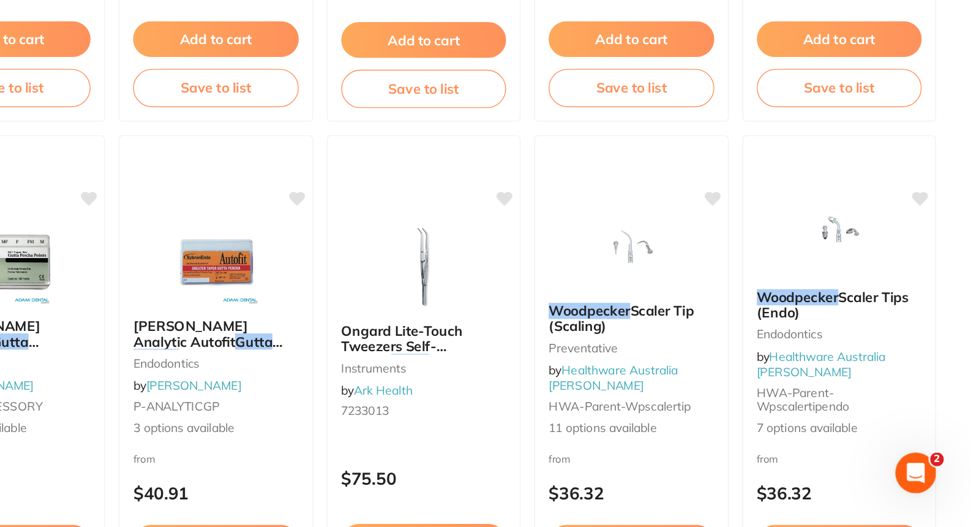
scroll to position [3188, 0]
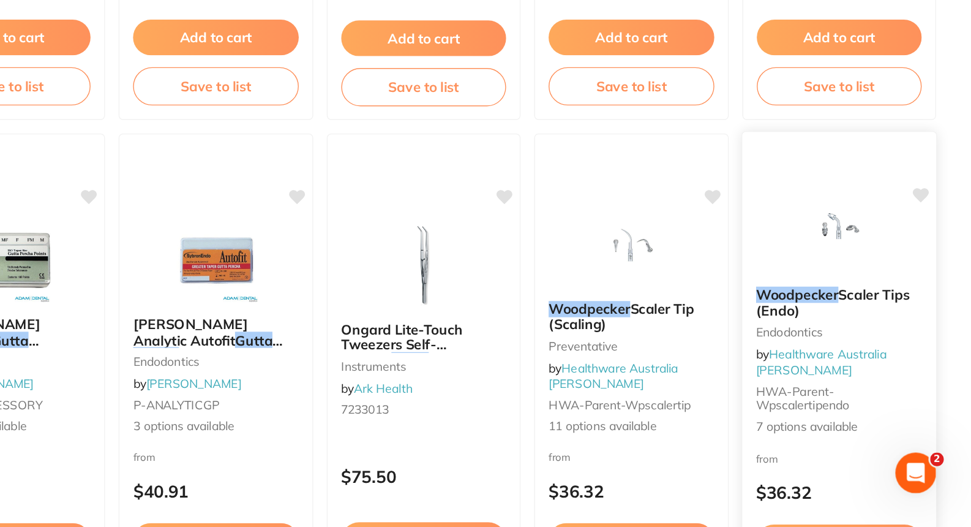
click at [861, 337] on img at bounding box center [877, 313] width 80 height 62
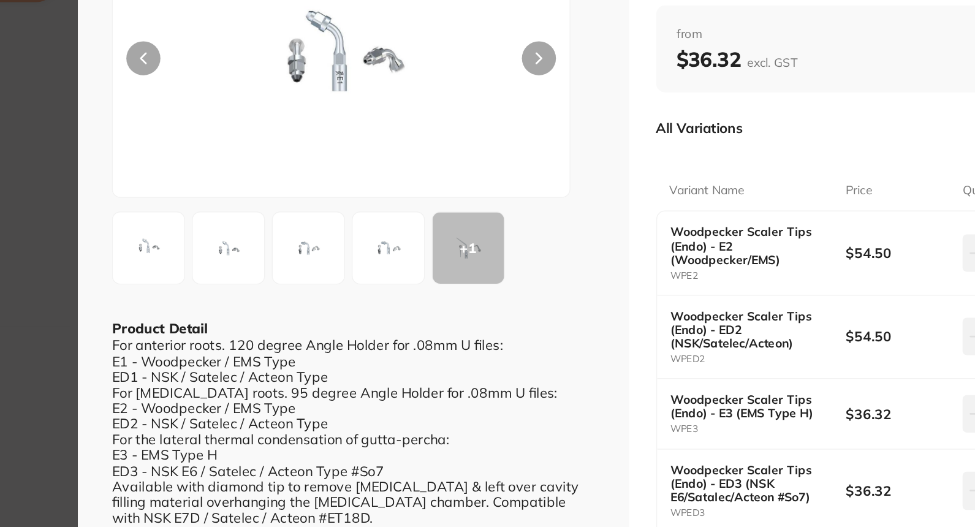
drag, startPoint x: 462, startPoint y: 314, endPoint x: 507, endPoint y: 177, distance: 144.1
click at [454, 307] on div "+ 1" at bounding box center [462, 306] width 51 height 51
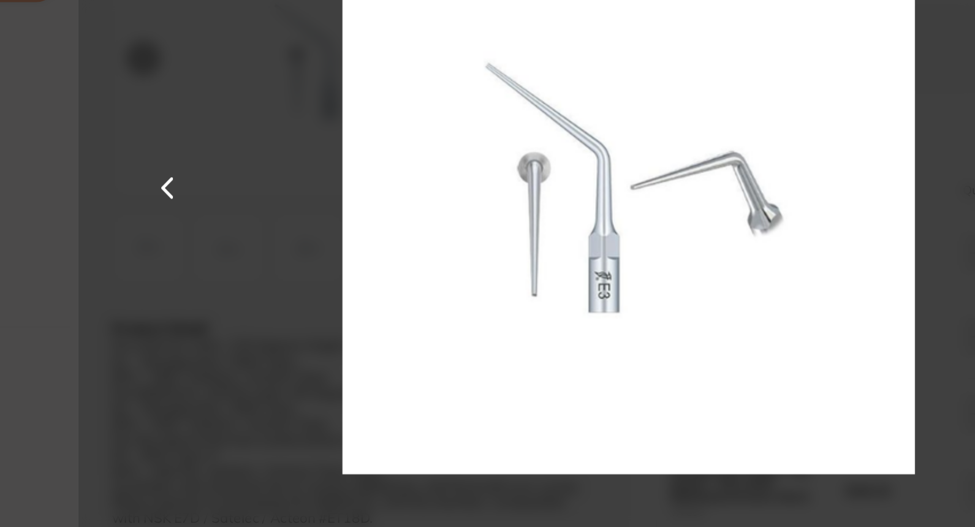
click at [507, 177] on img at bounding box center [578, 263] width 413 height 527
click at [752, 291] on img at bounding box center [578, 263] width 413 height 527
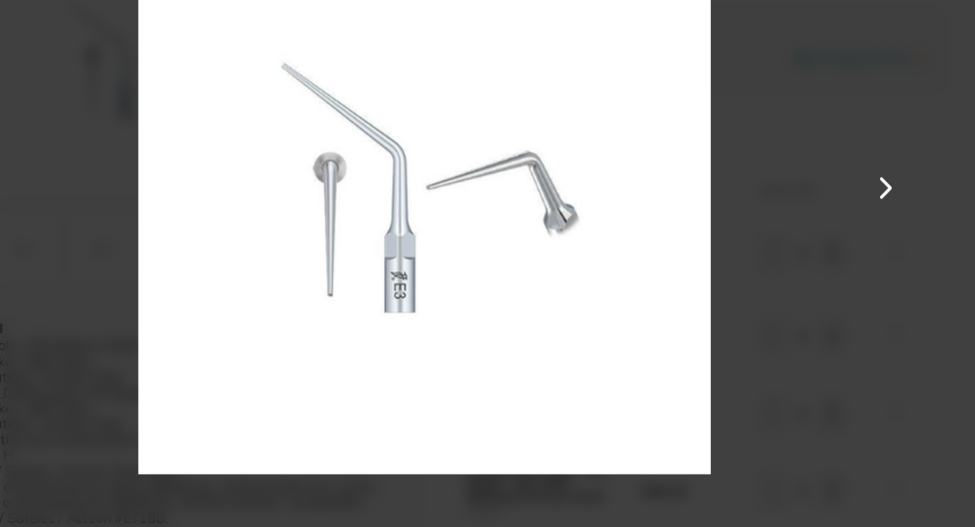
click at [913, 263] on button at bounding box center [909, 263] width 29 height 263
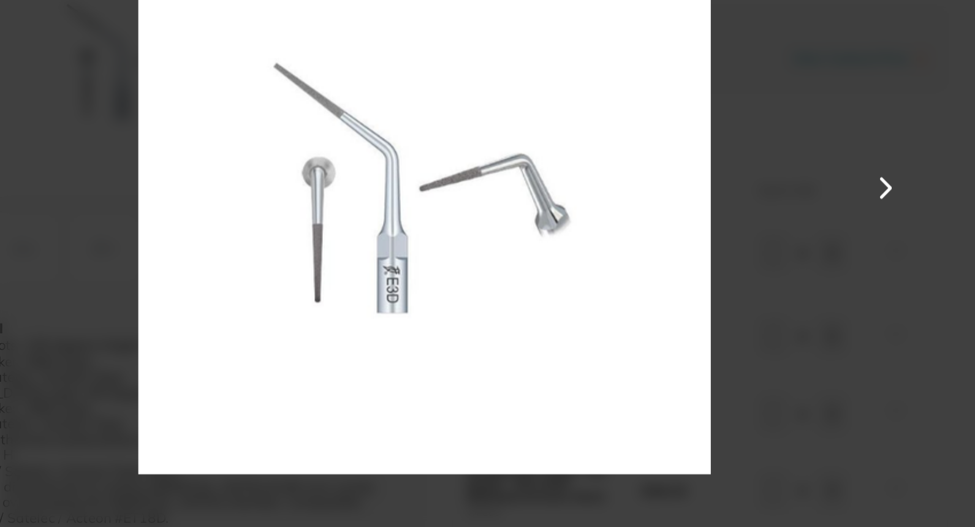
click at [913, 263] on button at bounding box center [909, 263] width 29 height 263
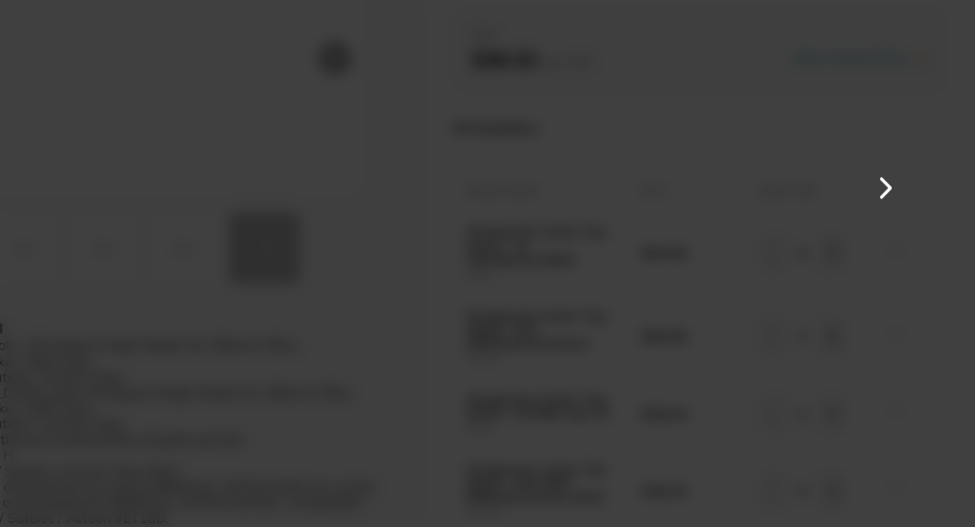
click at [913, 263] on button at bounding box center [909, 263] width 29 height 263
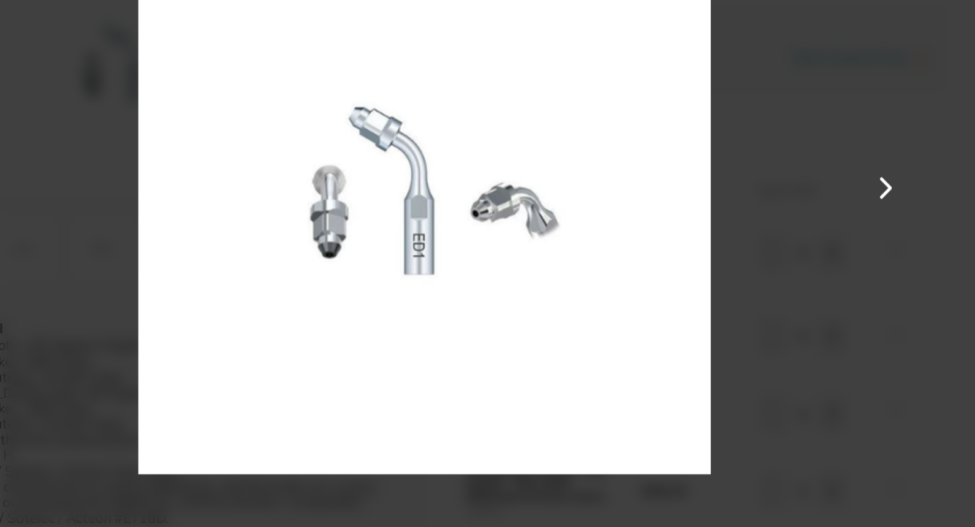
click at [913, 263] on button at bounding box center [909, 263] width 29 height 263
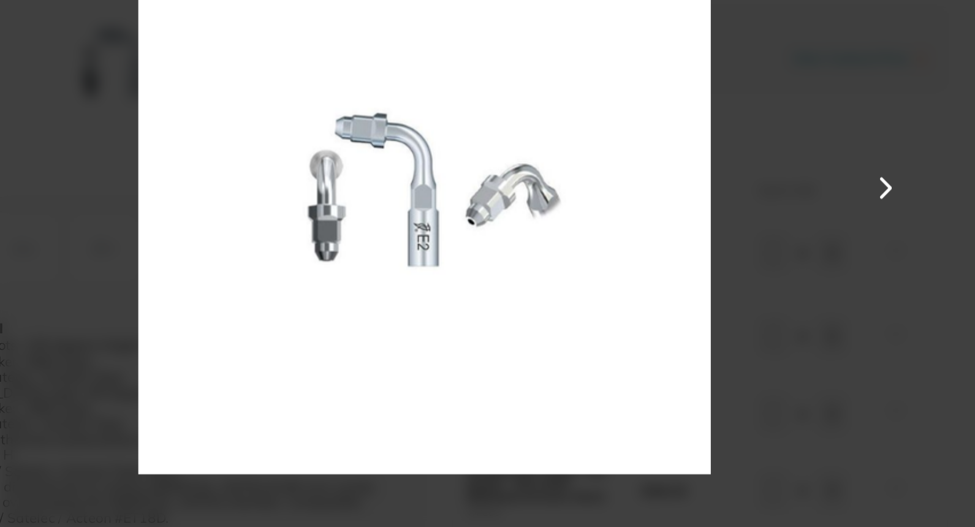
click at [913, 263] on button at bounding box center [909, 263] width 29 height 263
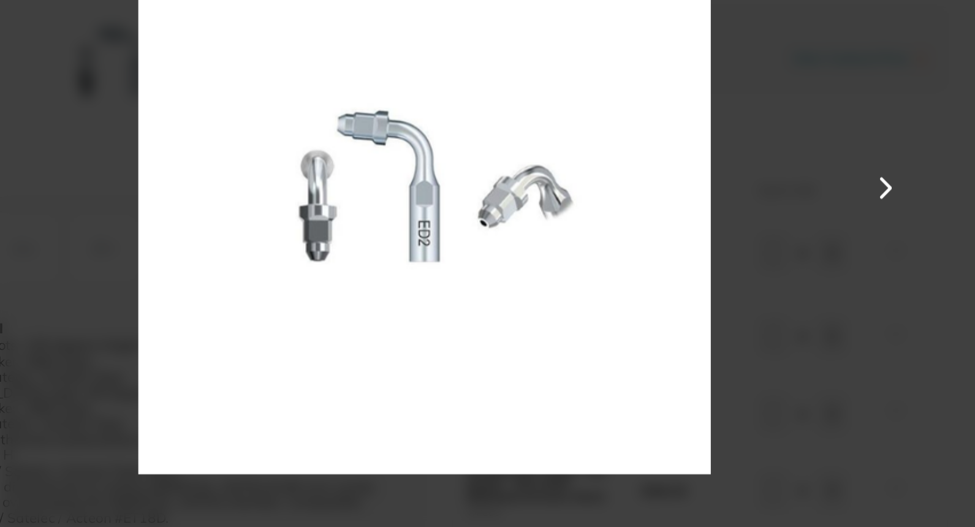
click at [913, 263] on button at bounding box center [909, 263] width 29 height 263
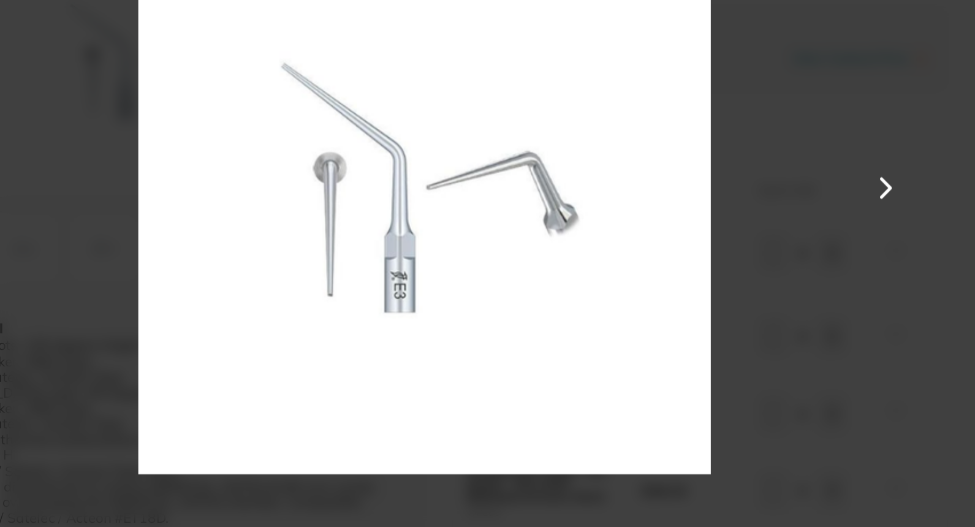
click at [884, 213] on div at bounding box center [577, 263] width 793 height 527
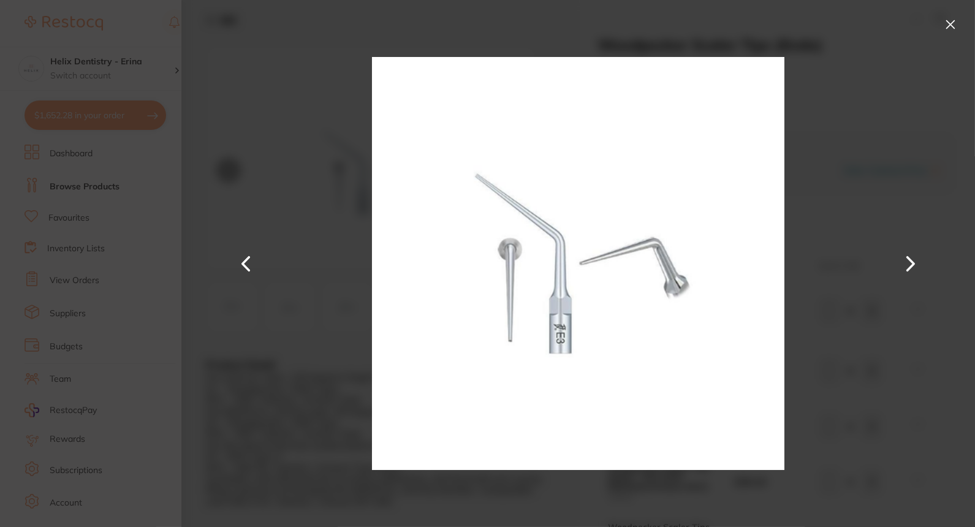
click at [951, 26] on button at bounding box center [950, 25] width 20 height 20
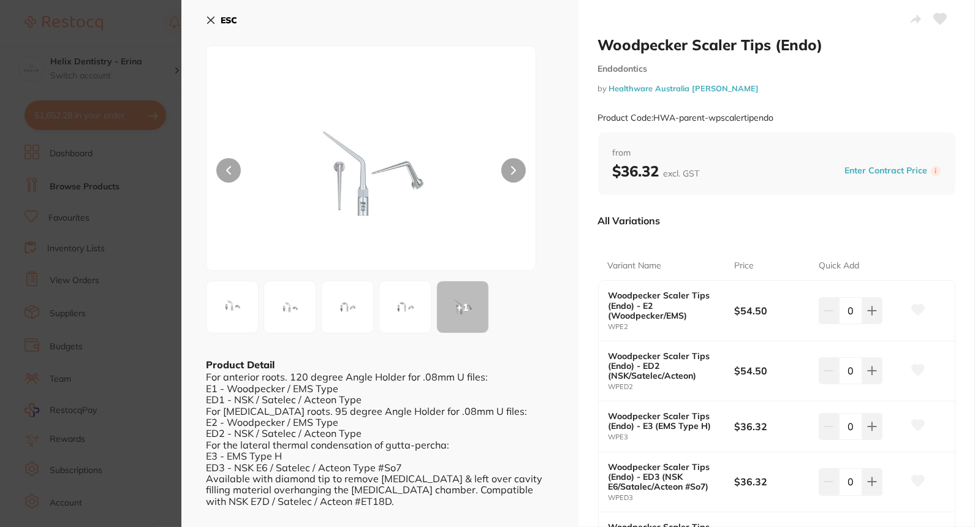
click at [209, 24] on icon at bounding box center [211, 20] width 10 height 10
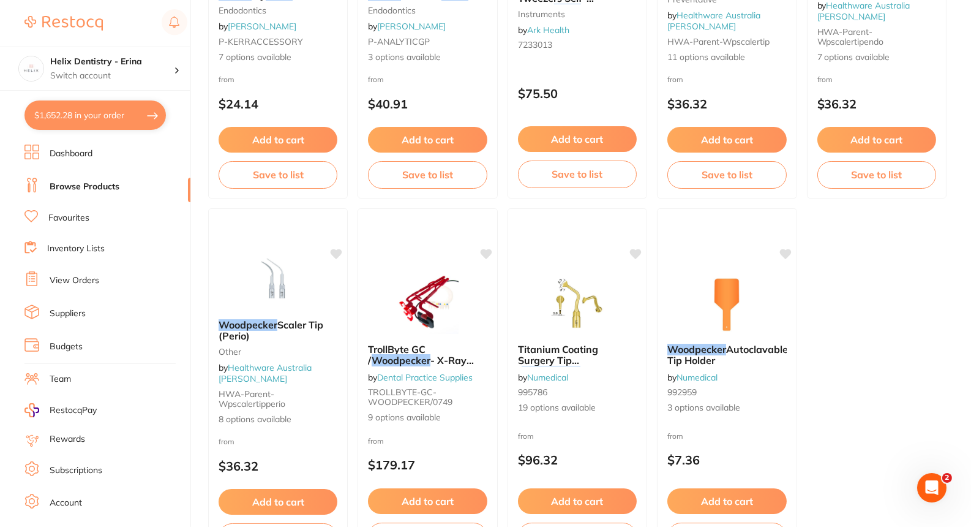
scroll to position [3631, 0]
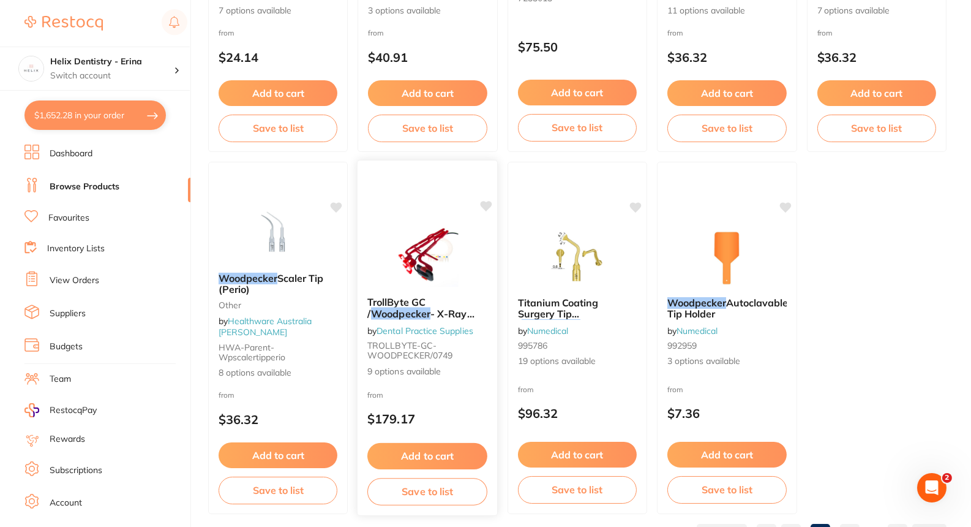
click at [414, 231] on img at bounding box center [428, 256] width 80 height 62
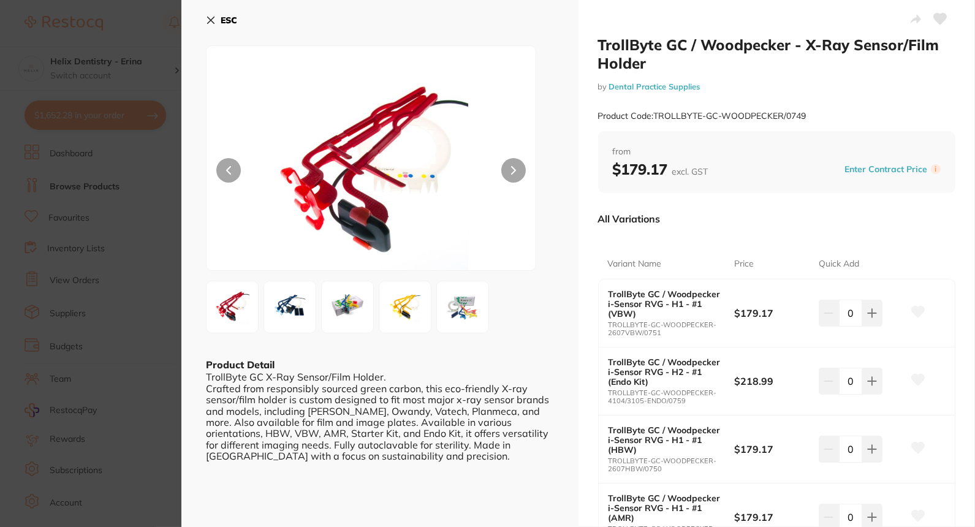
click at [513, 175] on button at bounding box center [513, 170] width 25 height 25
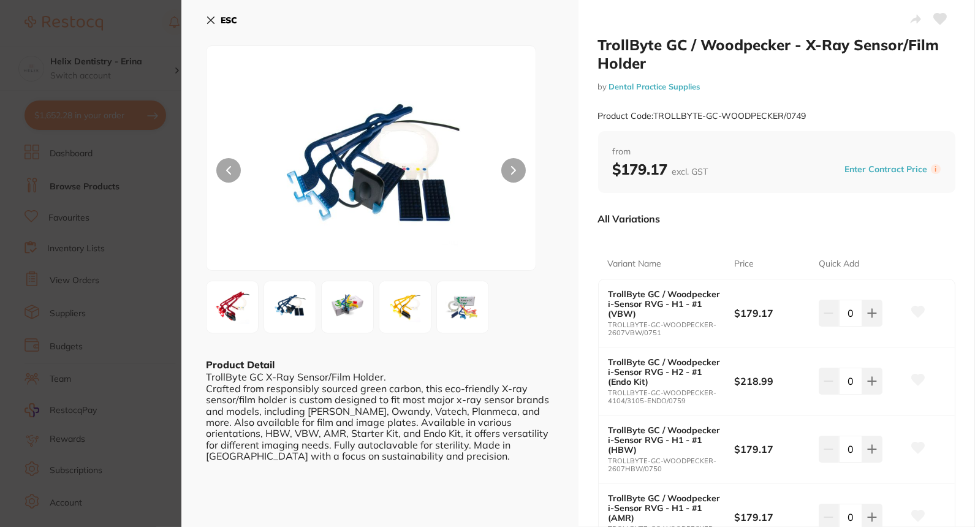
click at [513, 175] on button at bounding box center [513, 170] width 25 height 25
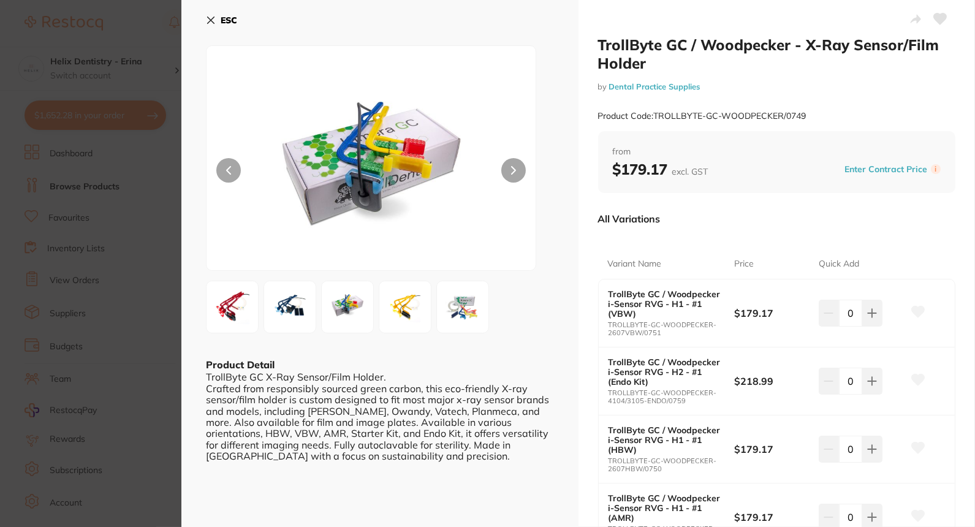
drag, startPoint x: 513, startPoint y: 175, endPoint x: 507, endPoint y: 167, distance: 10.0
click at [507, 167] on button at bounding box center [513, 170] width 25 height 25
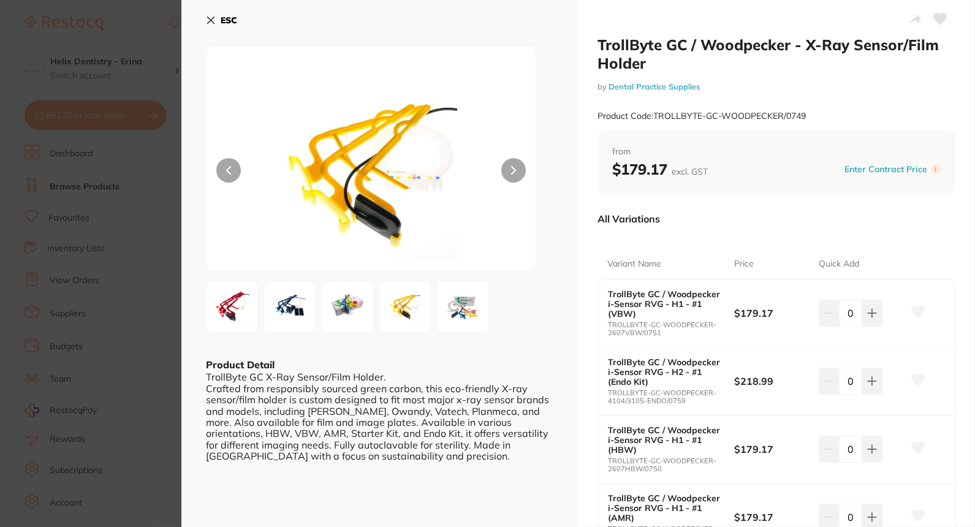
click at [507, 167] on button at bounding box center [513, 170] width 25 height 25
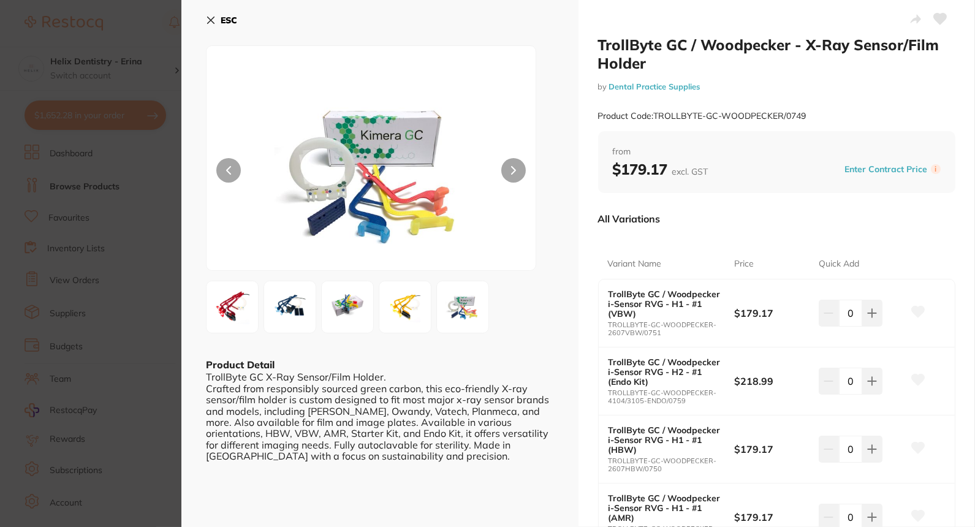
drag, startPoint x: 346, startPoint y: 311, endPoint x: 328, endPoint y: 301, distance: 21.1
click at [328, 301] on img at bounding box center [347, 307] width 44 height 44
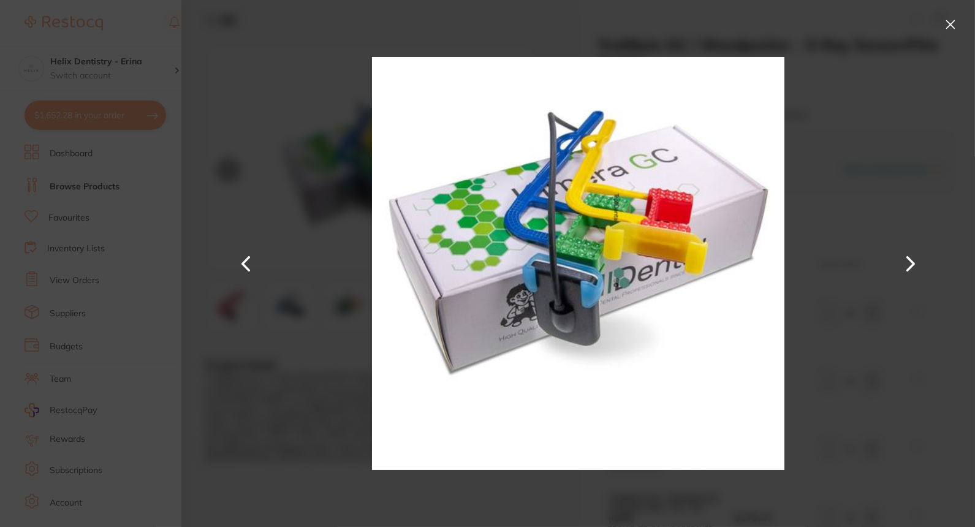
click at [140, 251] on section "TrollByte GC / Woodpecker - X-Ray Sensor/Film Holder by Dental Practice Supplie…" at bounding box center [487, 263] width 975 height 527
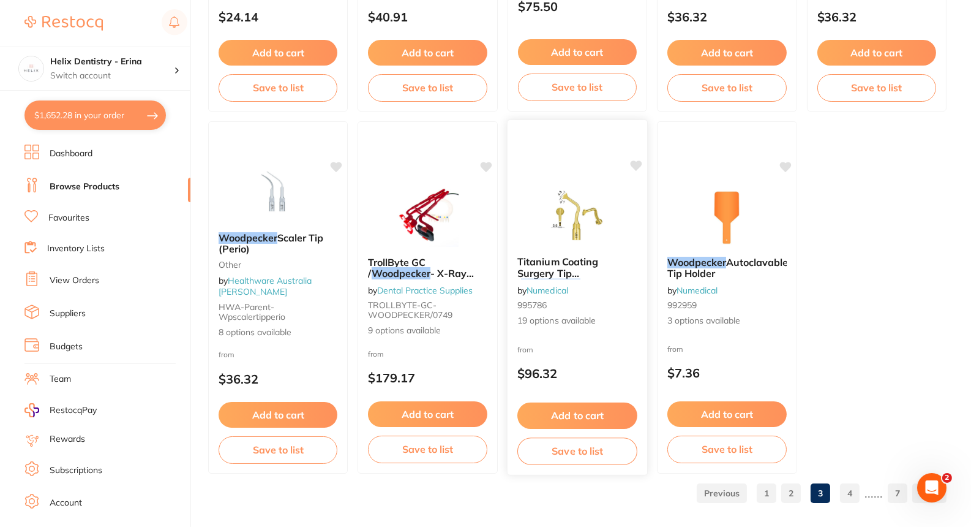
scroll to position [3681, 0]
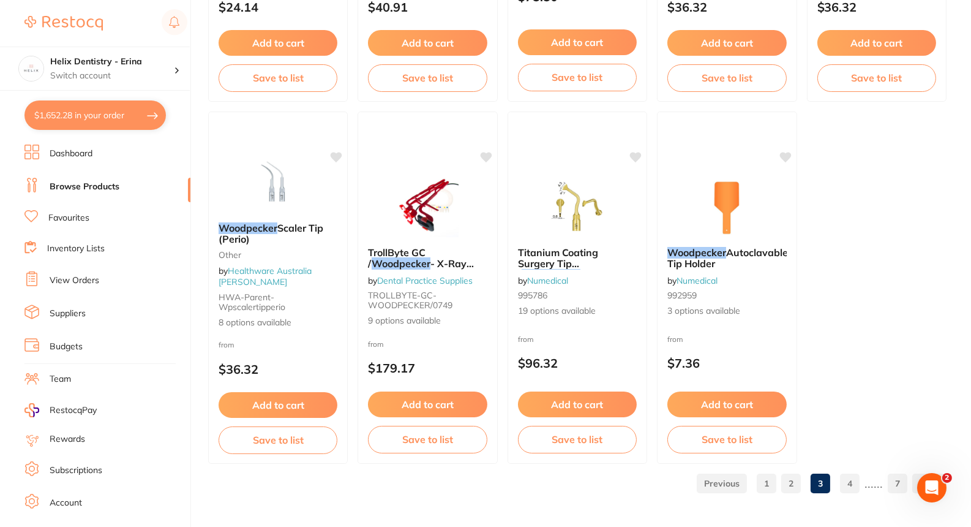
drag, startPoint x: 847, startPoint y: 484, endPoint x: 864, endPoint y: 490, distance: 17.6
drag, startPoint x: 864, startPoint y: 490, endPoint x: 849, endPoint y: 505, distance: 20.8
drag, startPoint x: 849, startPoint y: 505, endPoint x: 709, endPoint y: 503, distance: 139.7
click at [842, 480] on link "4" at bounding box center [850, 483] width 20 height 25
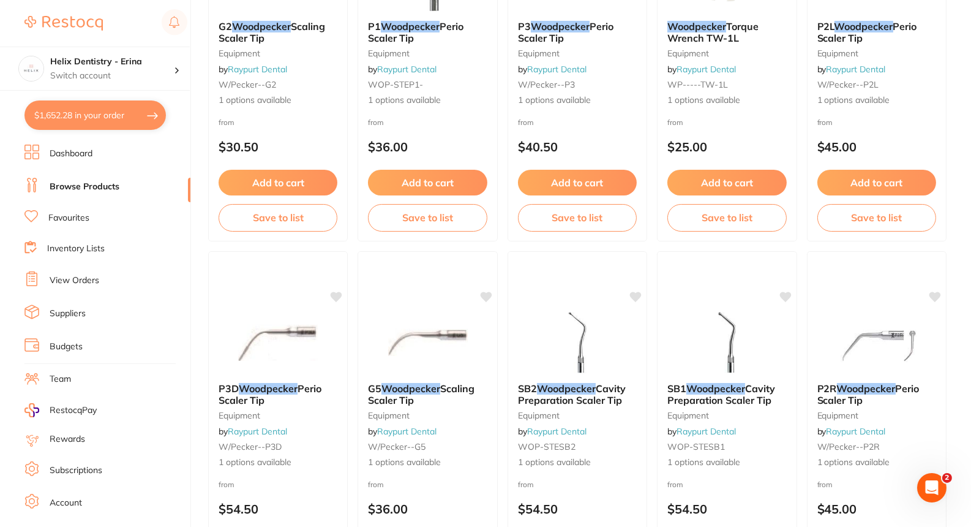
scroll to position [1024, 0]
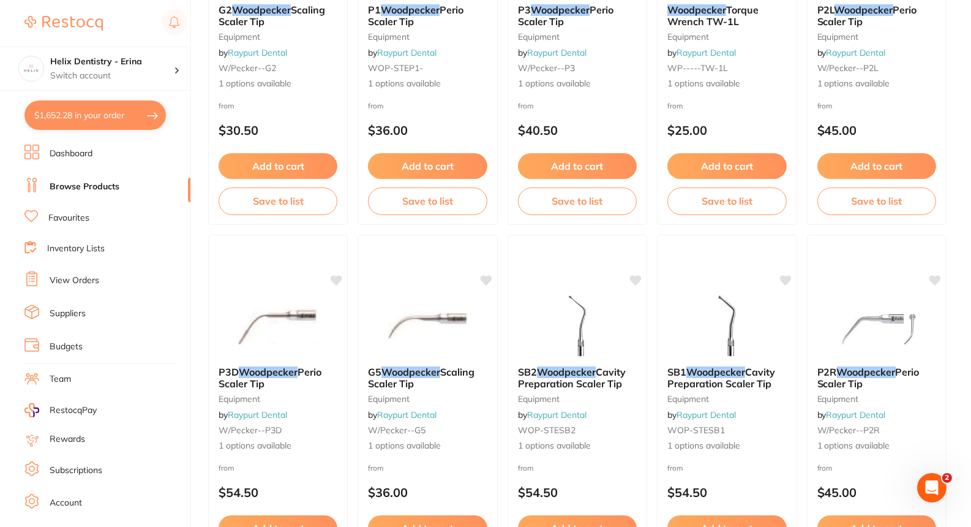
drag, startPoint x: 742, startPoint y: 314, endPoint x: 957, endPoint y: 274, distance: 218.5
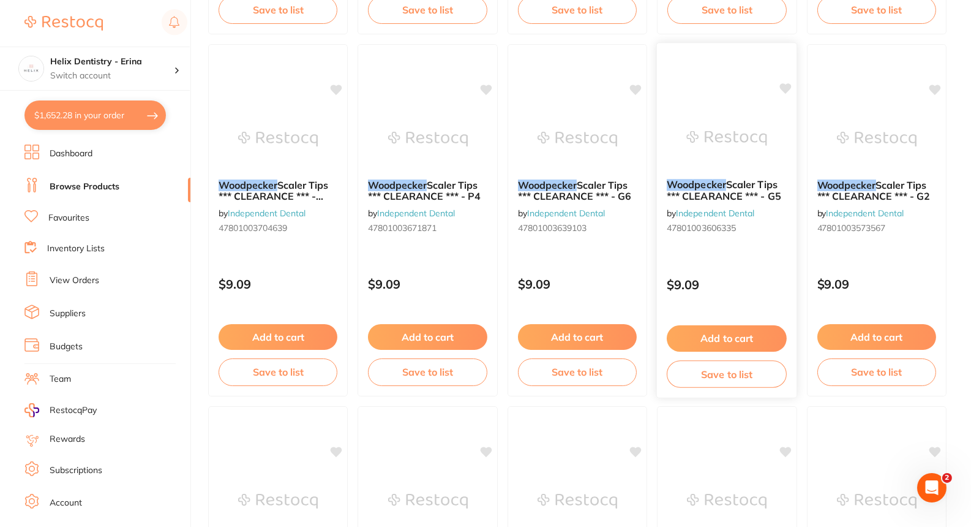
scroll to position [2667, 0]
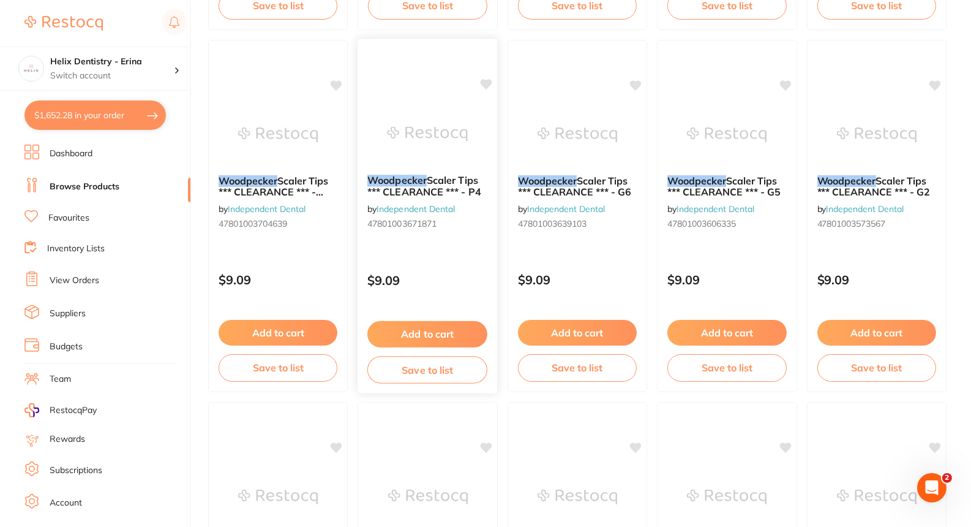
click at [438, 154] on img at bounding box center [428, 134] width 80 height 62
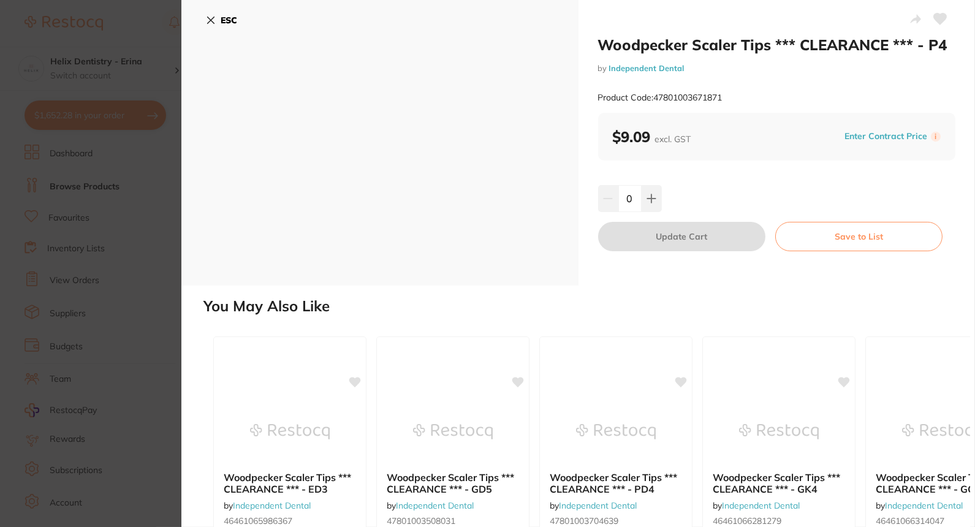
click at [121, 231] on section "Woodpecker Scaler Tips *** CLEARANCE *** - P4 by Independent Dental Product Cod…" at bounding box center [487, 263] width 975 height 527
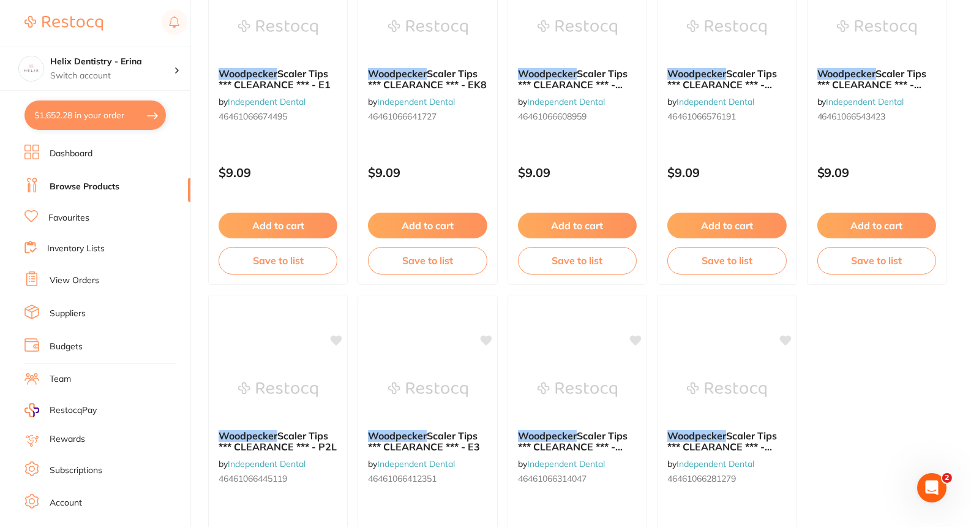
scroll to position [3681, 0]
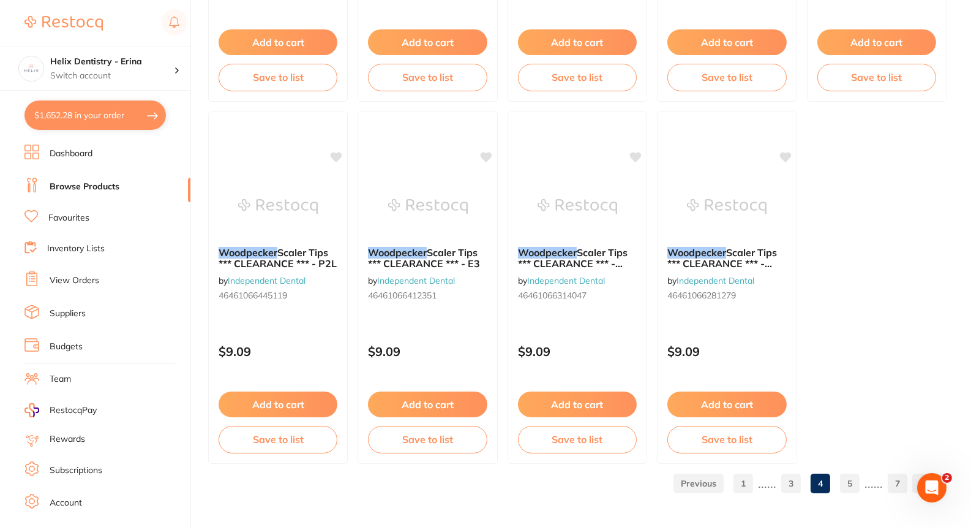
click at [846, 491] on link "5" at bounding box center [850, 483] width 20 height 25
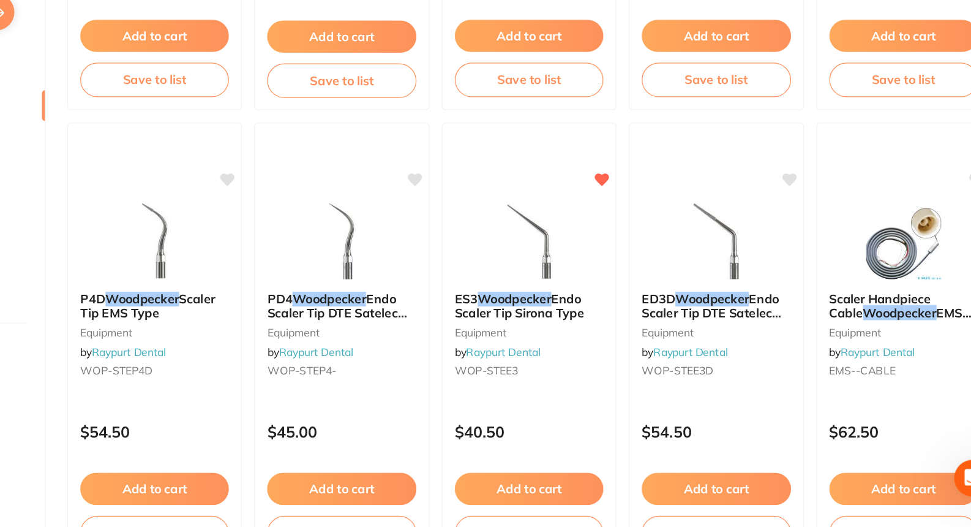
scroll to position [1422, 0]
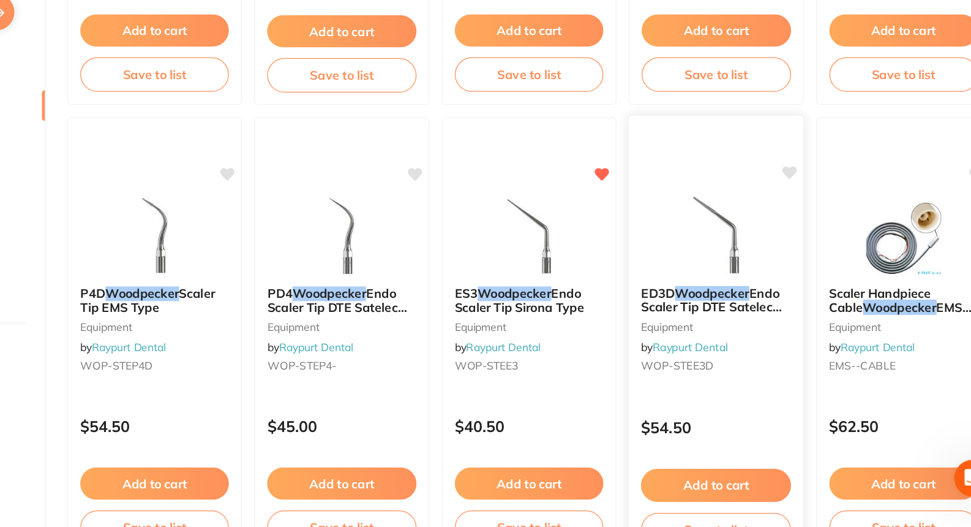
drag, startPoint x: 713, startPoint y: 285, endPoint x: 700, endPoint y: 265, distance: 24.0
click at [700, 265] on img at bounding box center [727, 293] width 80 height 62
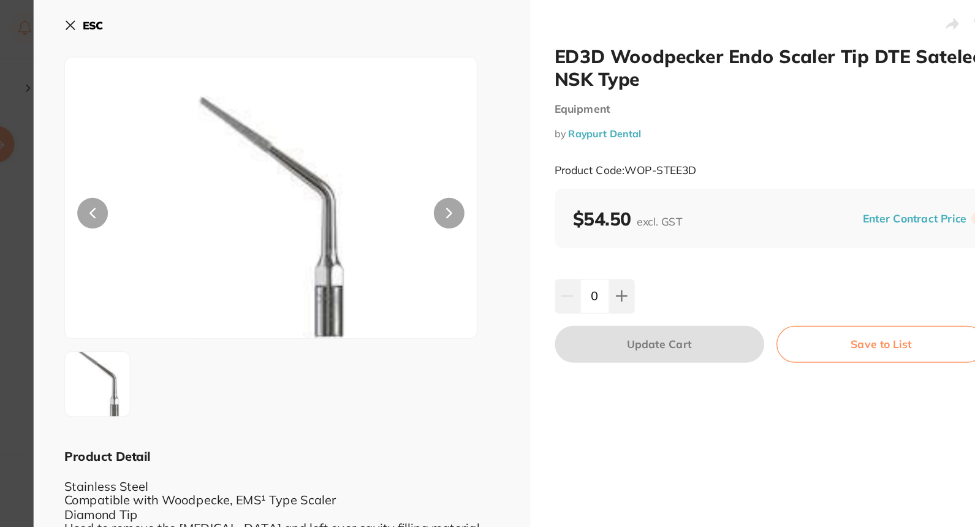
click at [506, 175] on button at bounding box center [513, 170] width 25 height 25
drag, startPoint x: 625, startPoint y: 53, endPoint x: 603, endPoint y: 34, distance: 29.5
click at [603, 34] on div "ED3D Woodpecker Endo Scaler Tip DTE Satelec NSK Type Equipment by Raypurt Denta…" at bounding box center [776, 230] width 397 height 460
drag, startPoint x: 603, startPoint y: 34, endPoint x: 600, endPoint y: 40, distance: 7.7
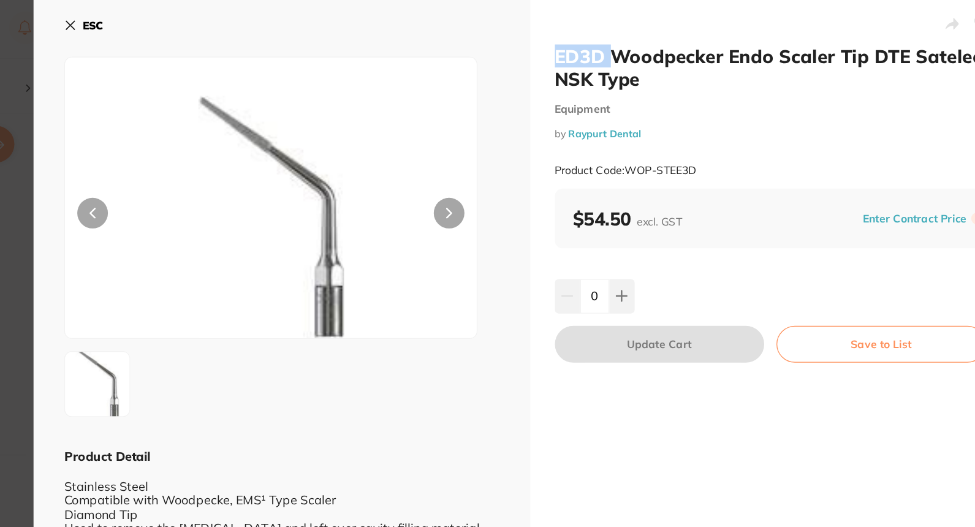
copy h2 "ED3D"
click at [518, 36] on div "ESC" at bounding box center [380, 28] width 348 height 36
click at [215, 17] on icon at bounding box center [211, 20] width 10 height 10
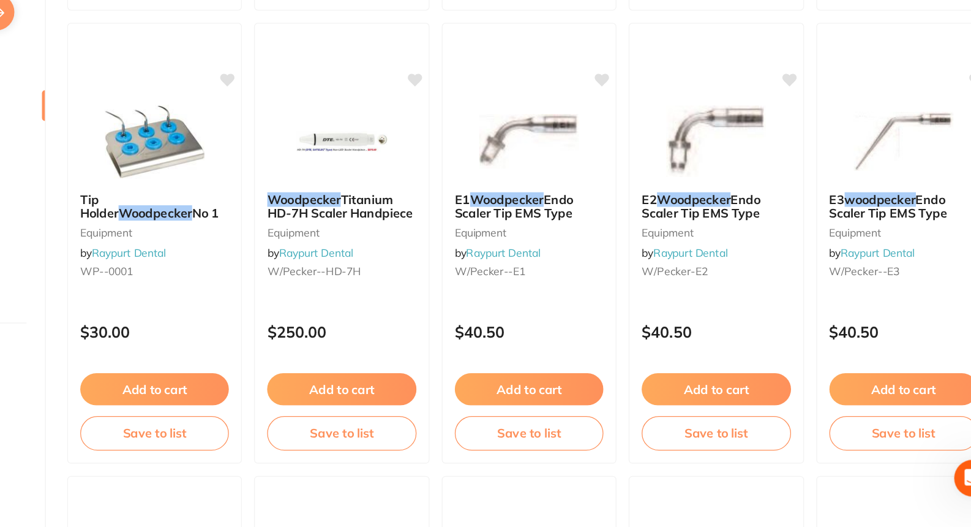
scroll to position [1860, 0]
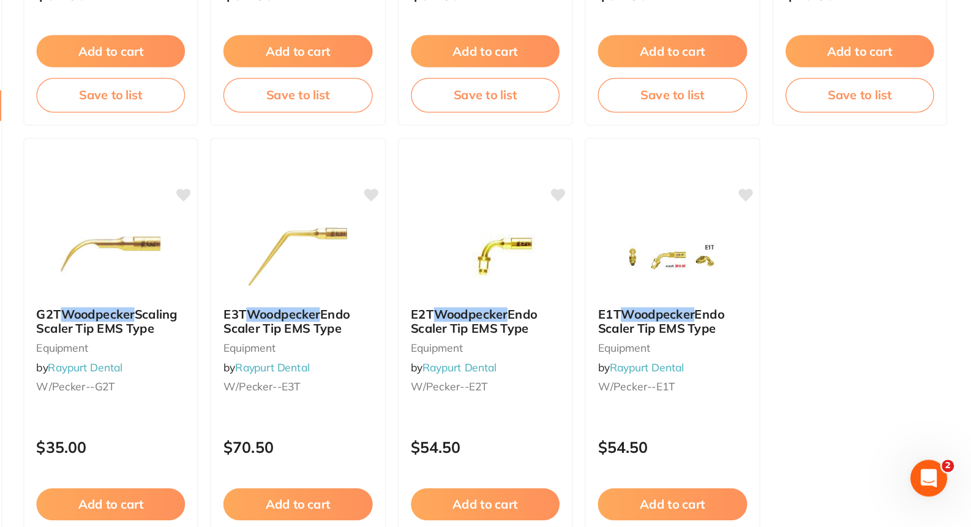
scroll to position [3681, 0]
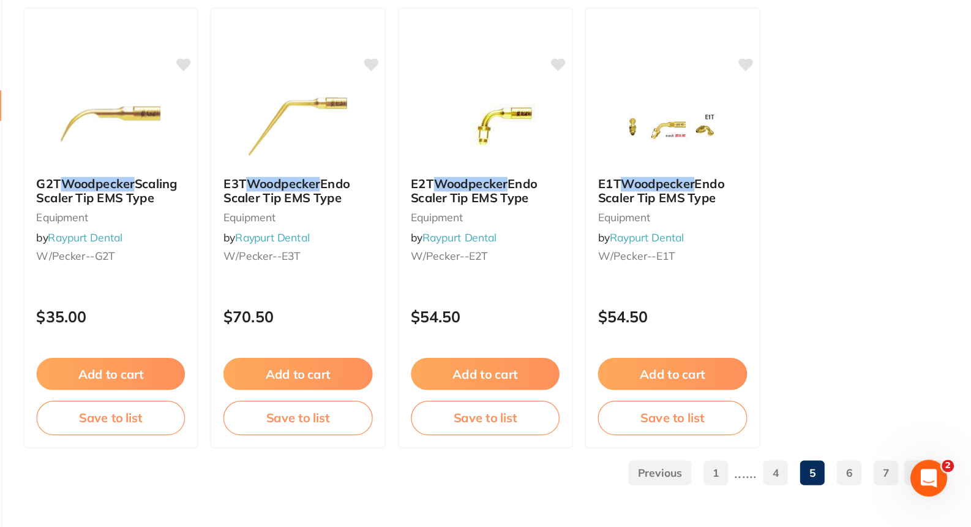
click at [714, 481] on link at bounding box center [717, 483] width 50 height 25
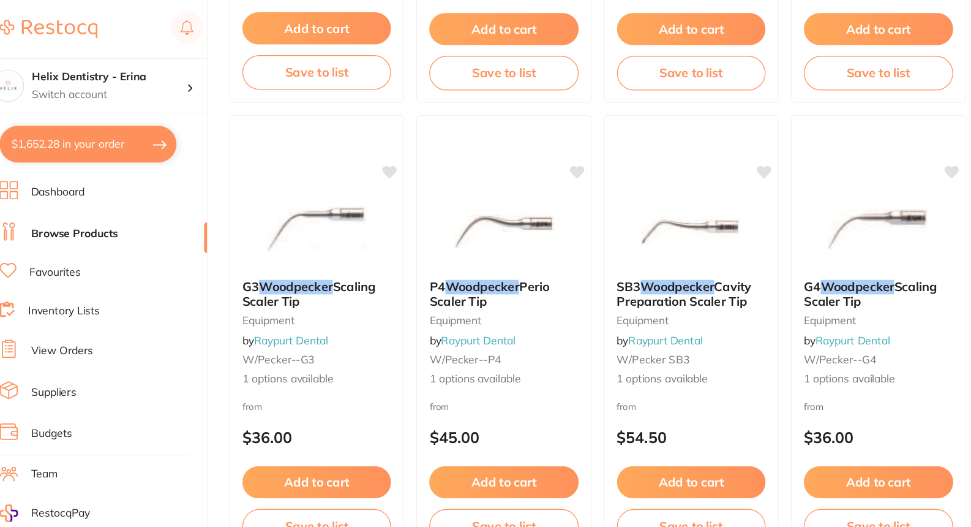
scroll to position [0, 0]
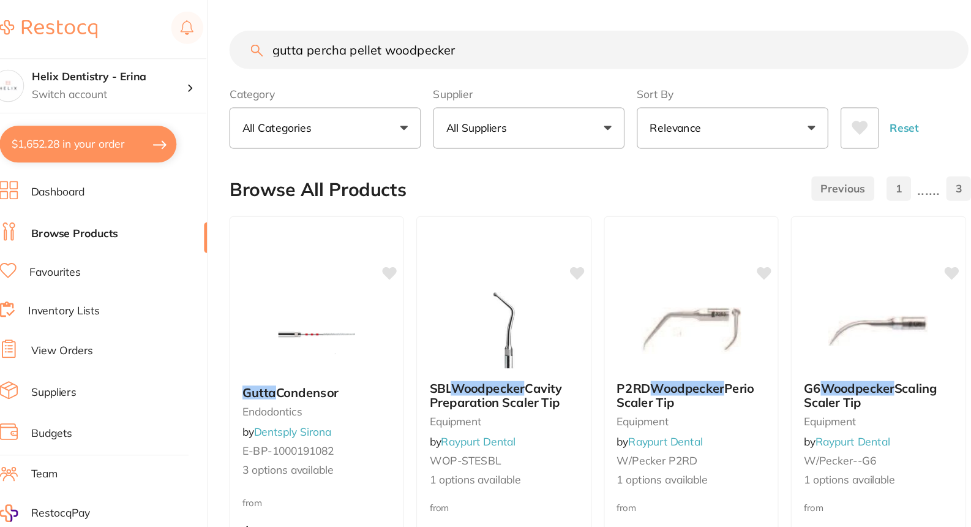
click at [356, 43] on input "gutta percha pellet woodpecker" at bounding box center [503, 40] width 591 height 31
paste input "ED3D"
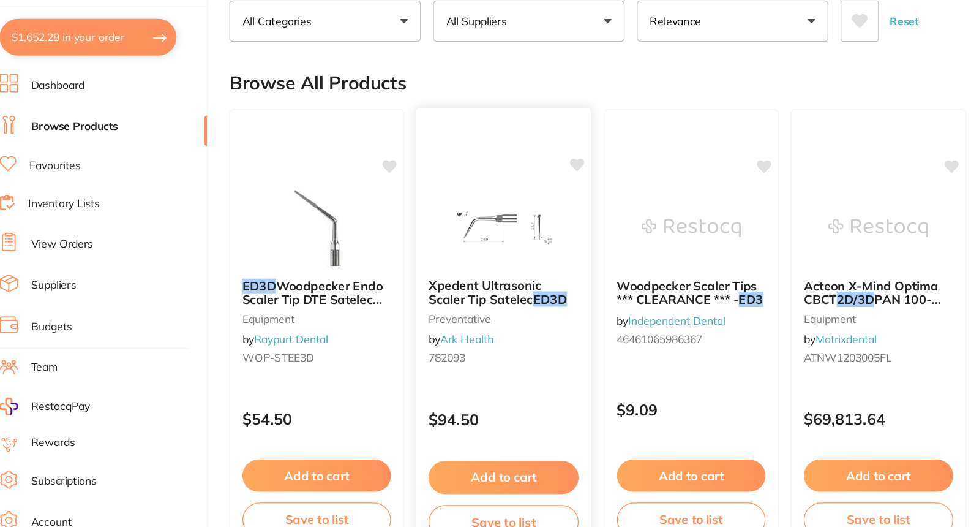
click at [431, 255] on img at bounding box center [428, 267] width 80 height 62
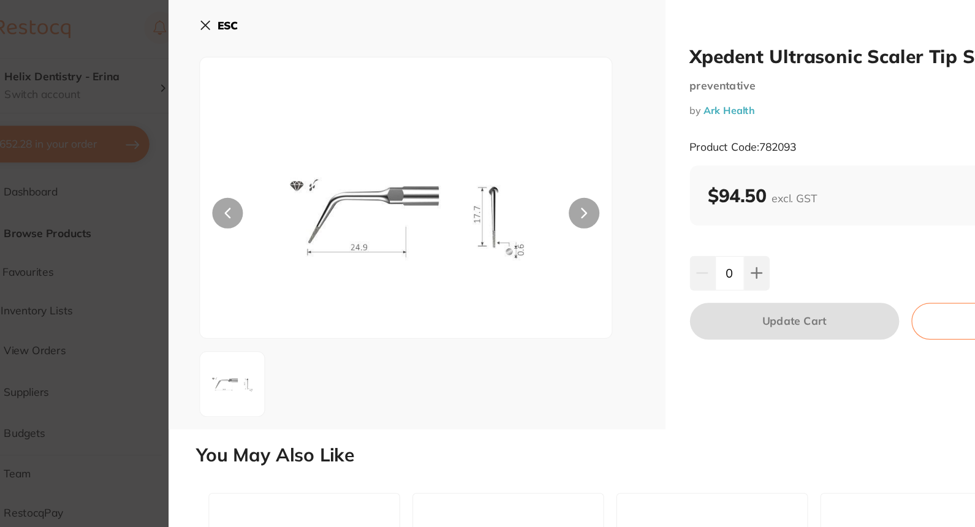
click at [516, 166] on button at bounding box center [513, 170] width 25 height 25
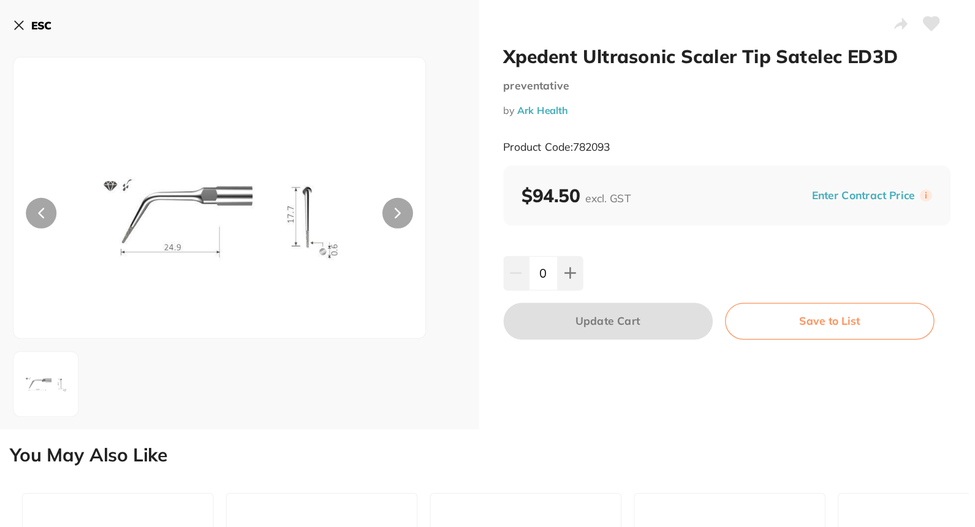
click at [204, 27] on div "ESC" at bounding box center [379, 171] width 397 height 343
click at [206, 17] on icon at bounding box center [211, 20] width 10 height 10
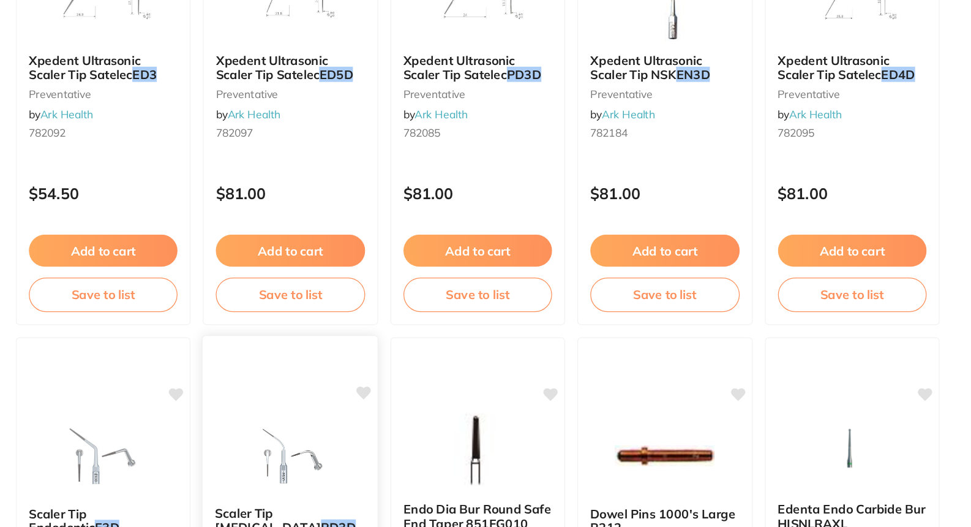
scroll to position [368, 0]
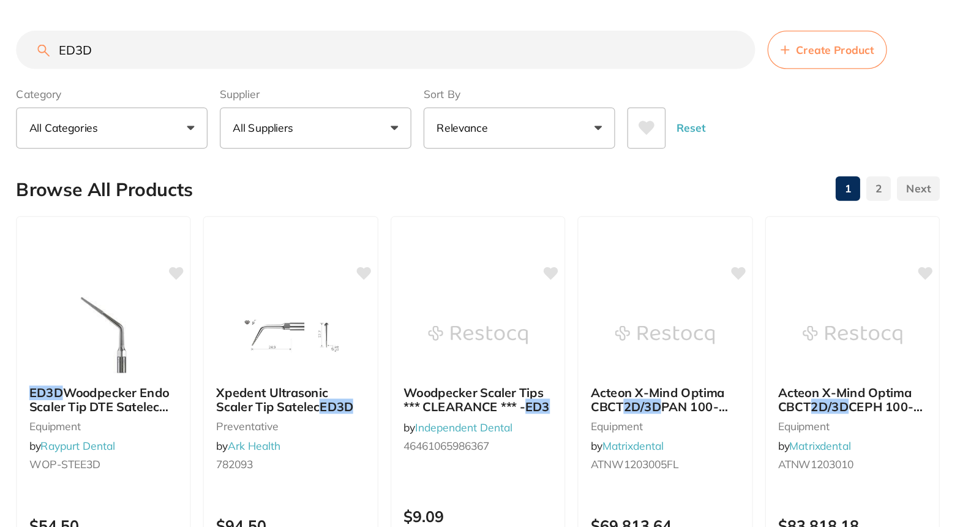
click at [448, 54] on input "ED3D" at bounding box center [503, 40] width 591 height 31
type input "ED3D sirona"
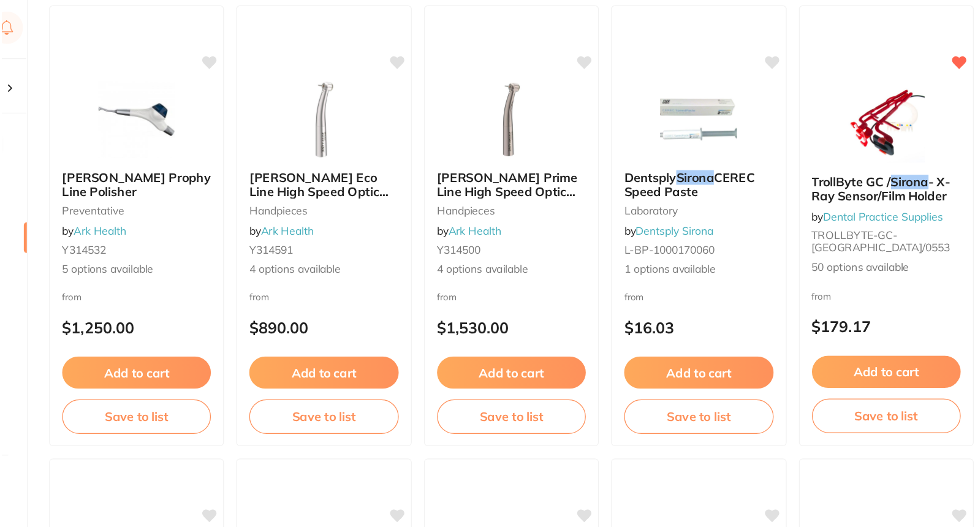
scroll to position [0, 0]
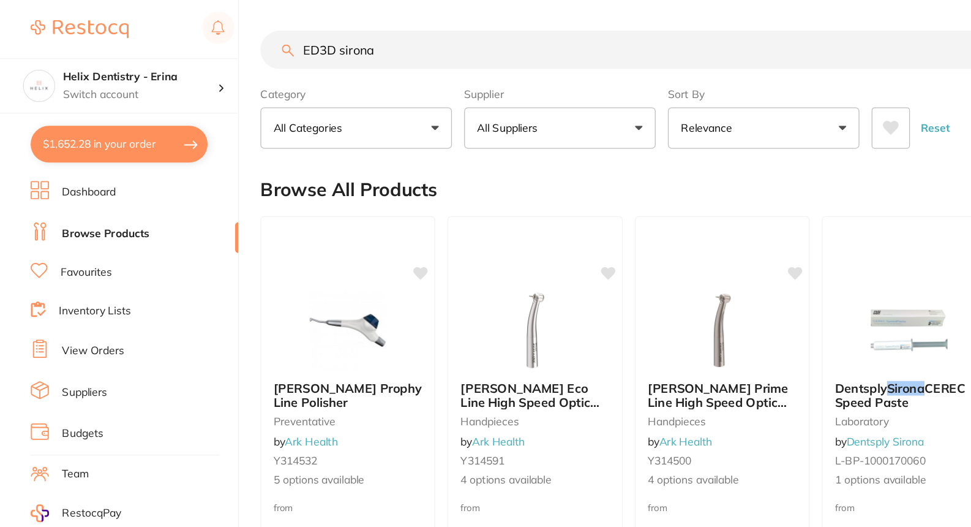
click at [85, 109] on button "$1,652.28 in your order" at bounding box center [95, 114] width 141 height 29
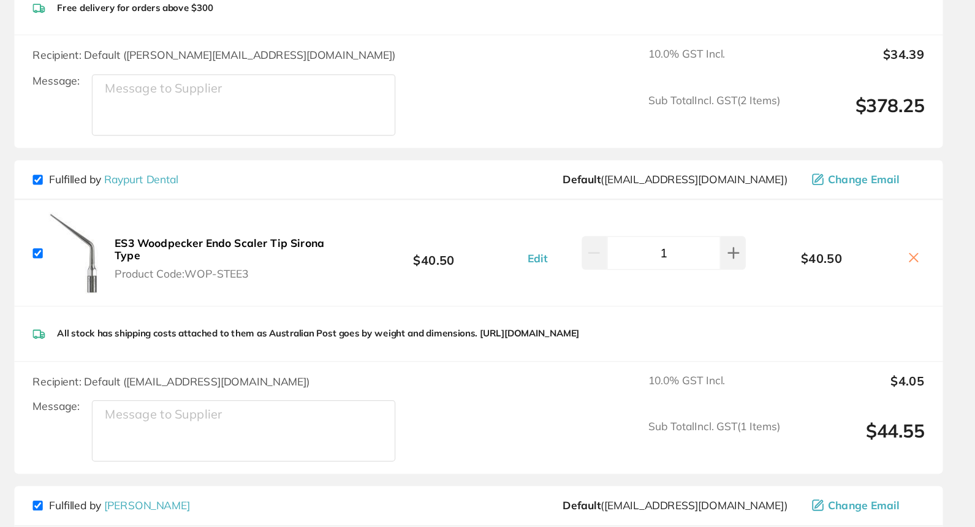
click at [924, 205] on icon at bounding box center [925, 205] width 7 height 7
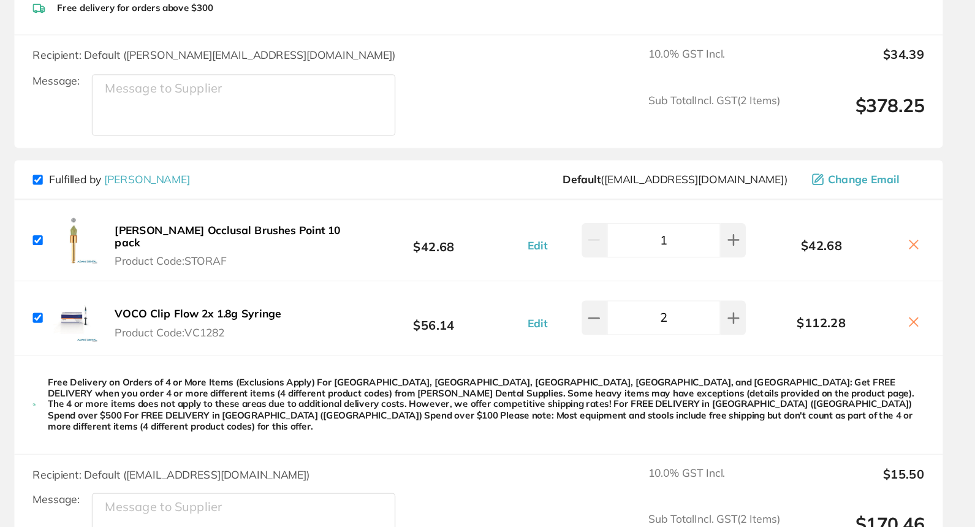
checkbox input "true"
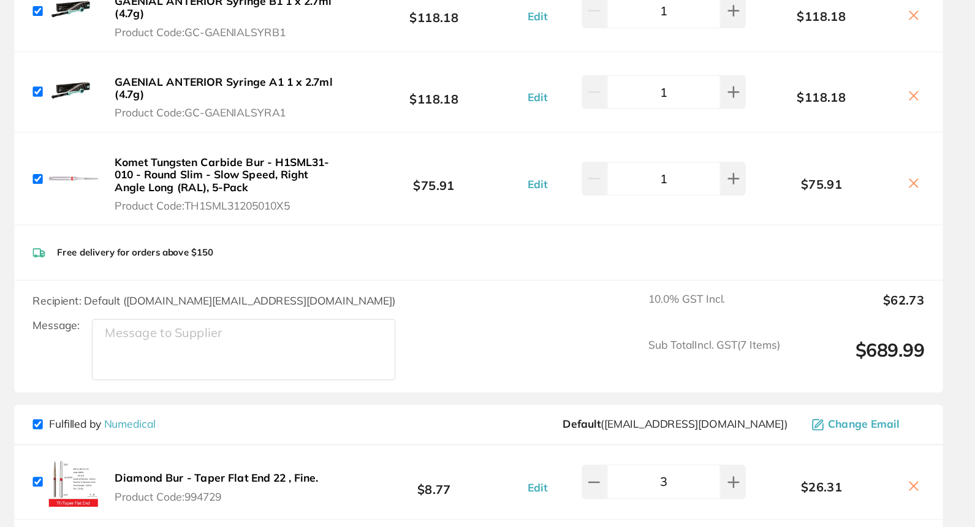
scroll to position [1060, 0]
click at [417, 126] on button "Komet Tungsten Carbide Bur - H1SML31-010 - Round Slim - Slow Speed, Right Angle…" at bounding box center [377, 146] width 187 height 45
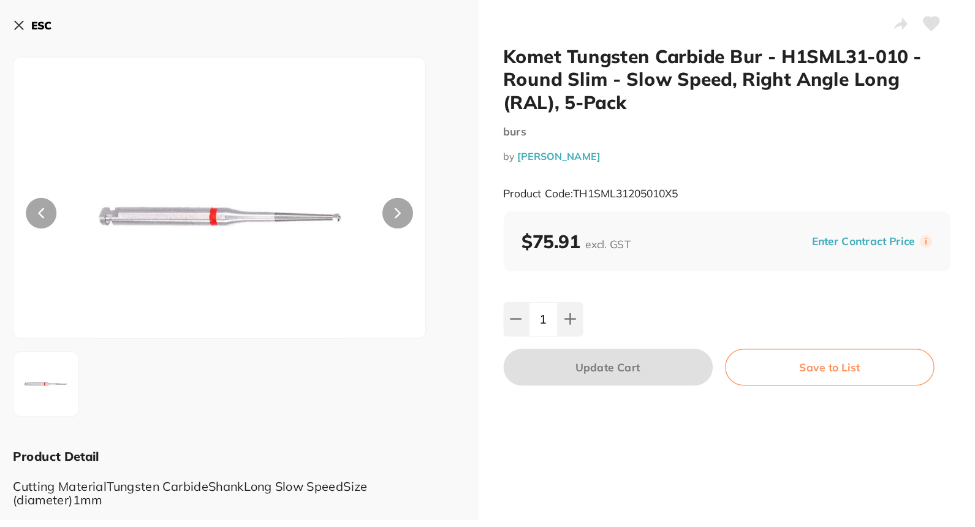
scroll to position [0, 0]
click at [518, 172] on button at bounding box center [513, 170] width 25 height 25
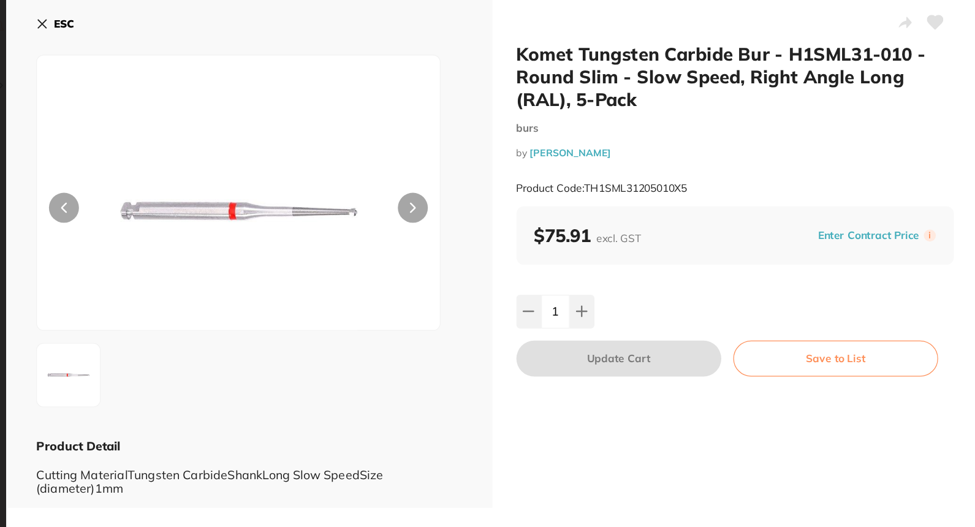
click at [213, 19] on icon at bounding box center [211, 20] width 10 height 10
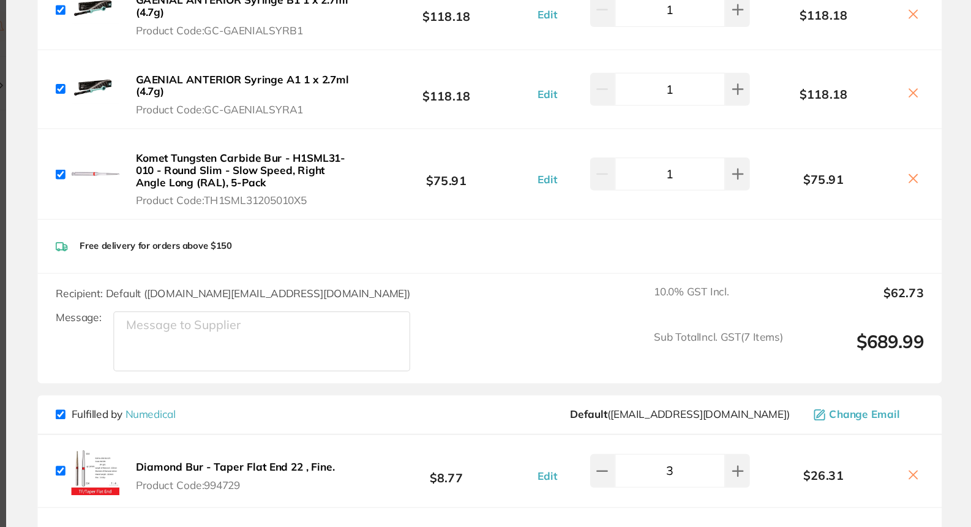
scroll to position [249, 0]
